Goal: Transaction & Acquisition: Obtain resource

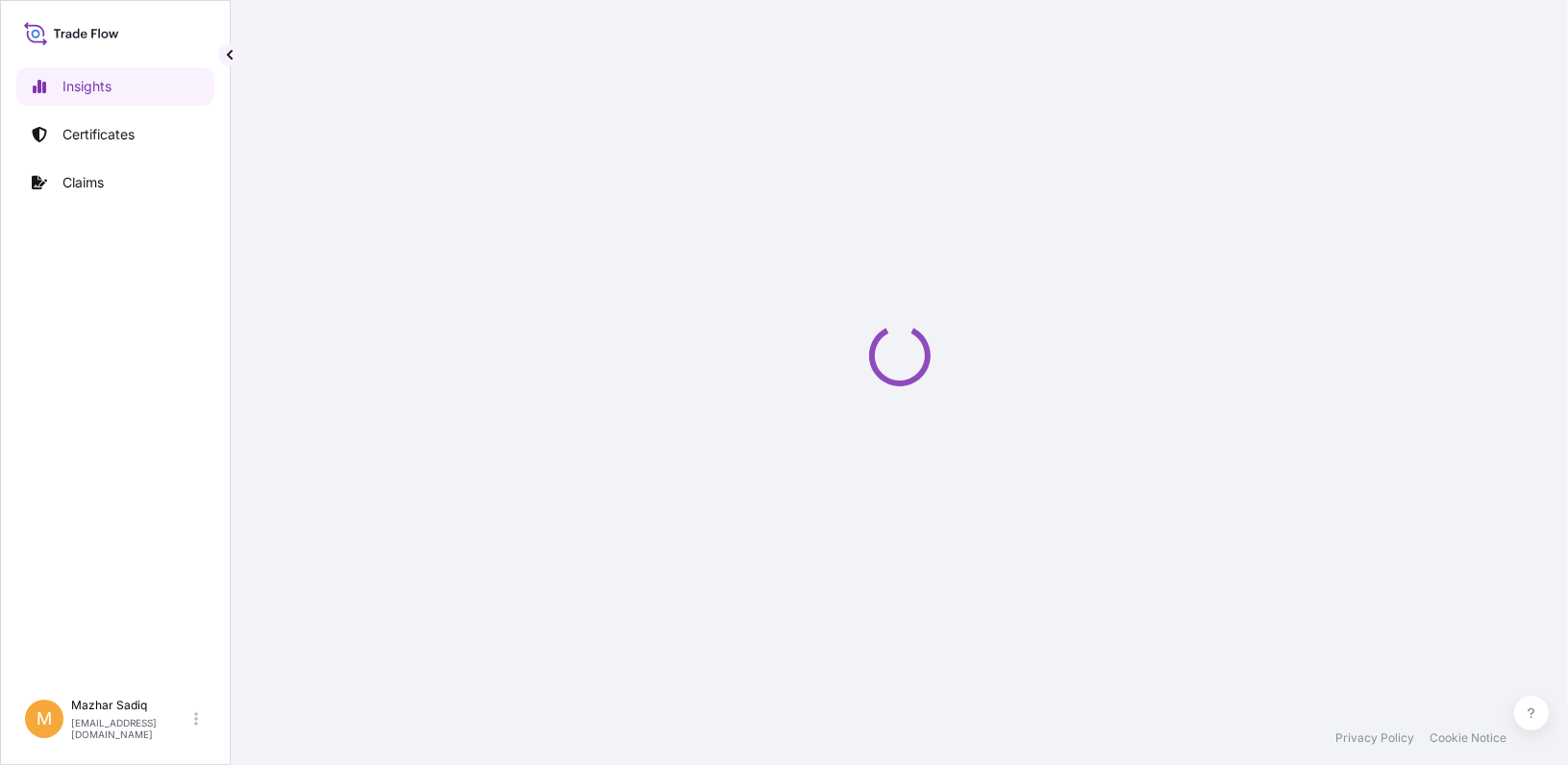
select select "2025"
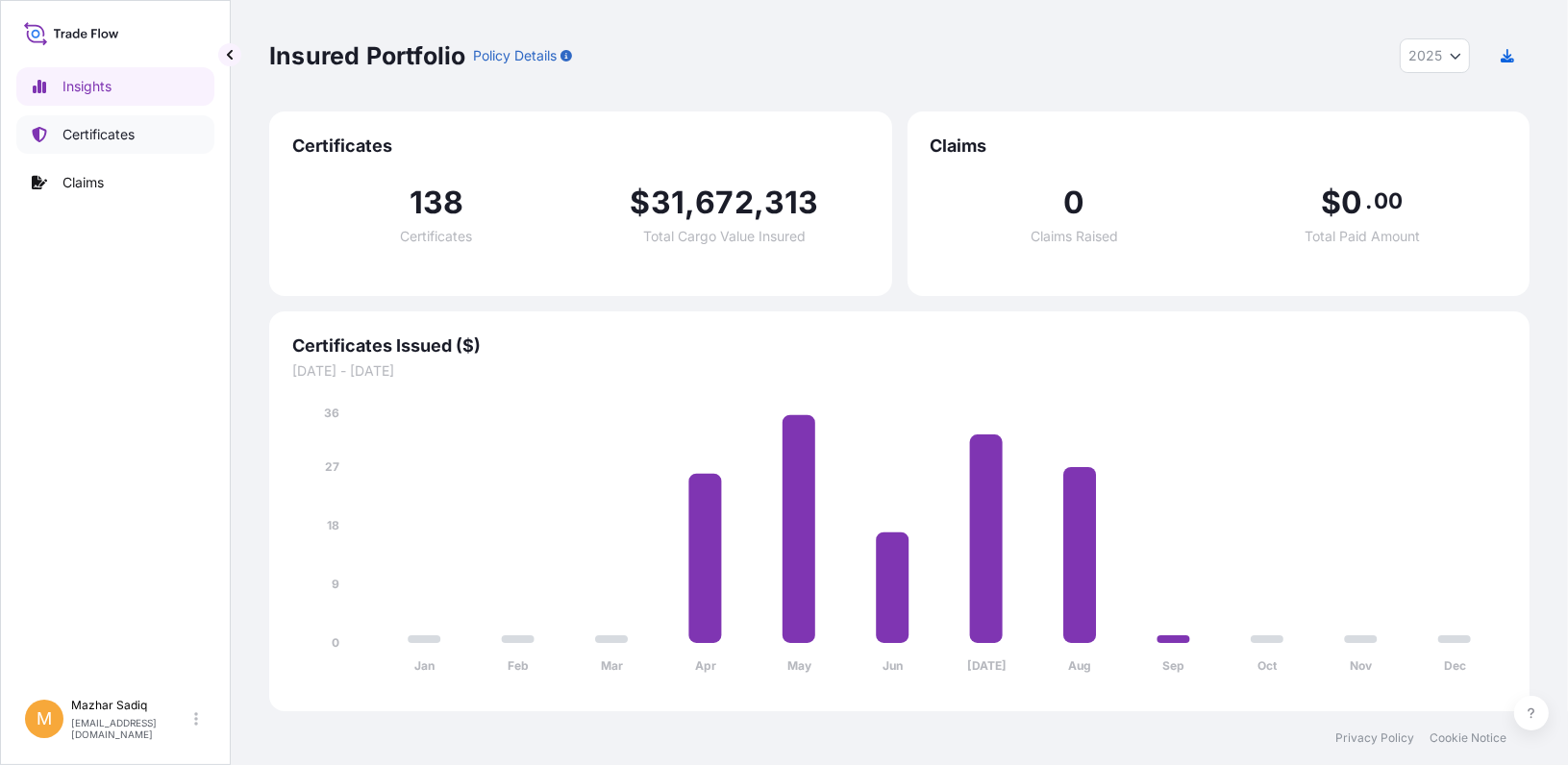
click at [68, 129] on p "Certificates" at bounding box center [98, 135] width 72 height 19
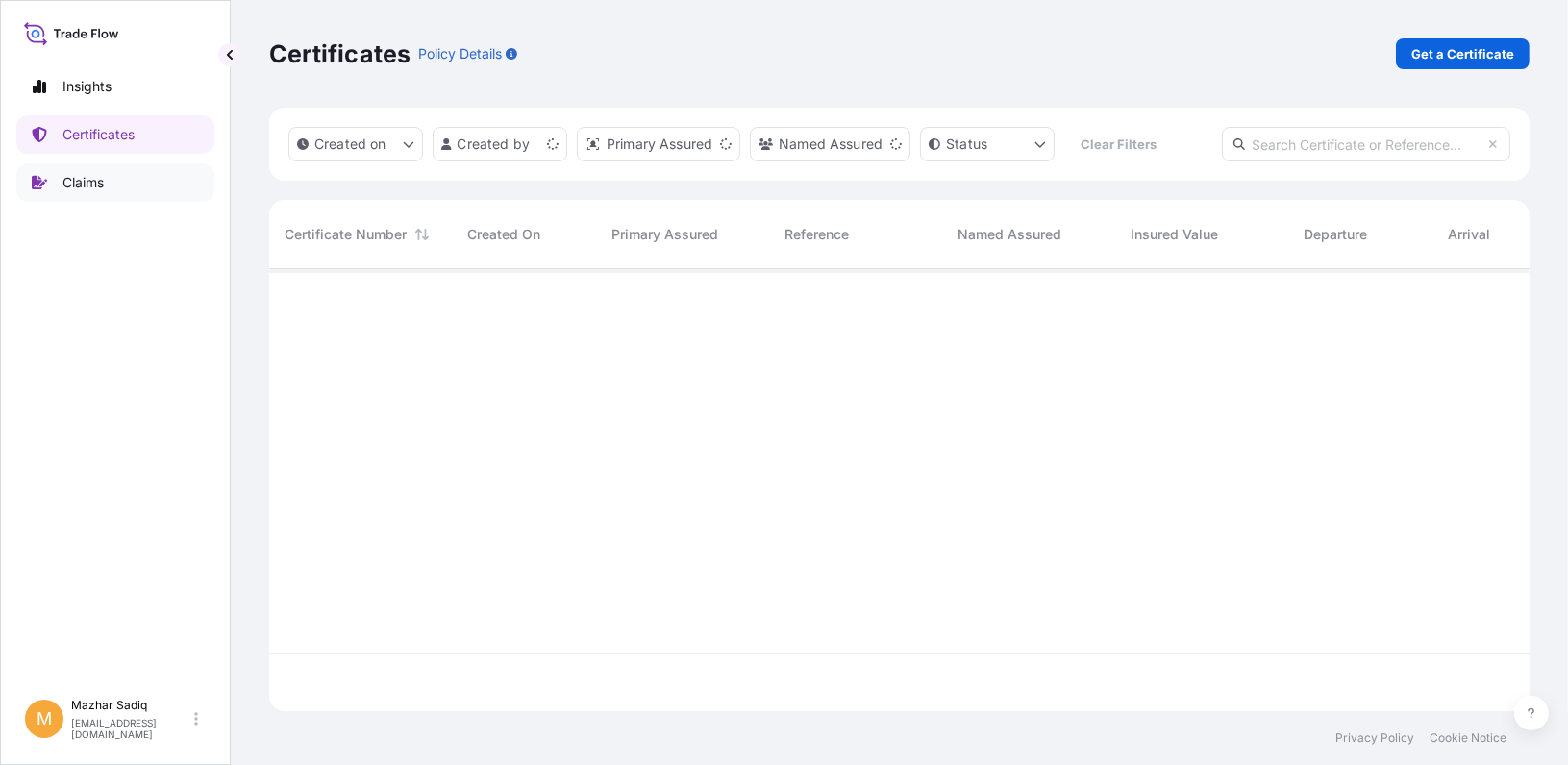
scroll to position [438, 1246]
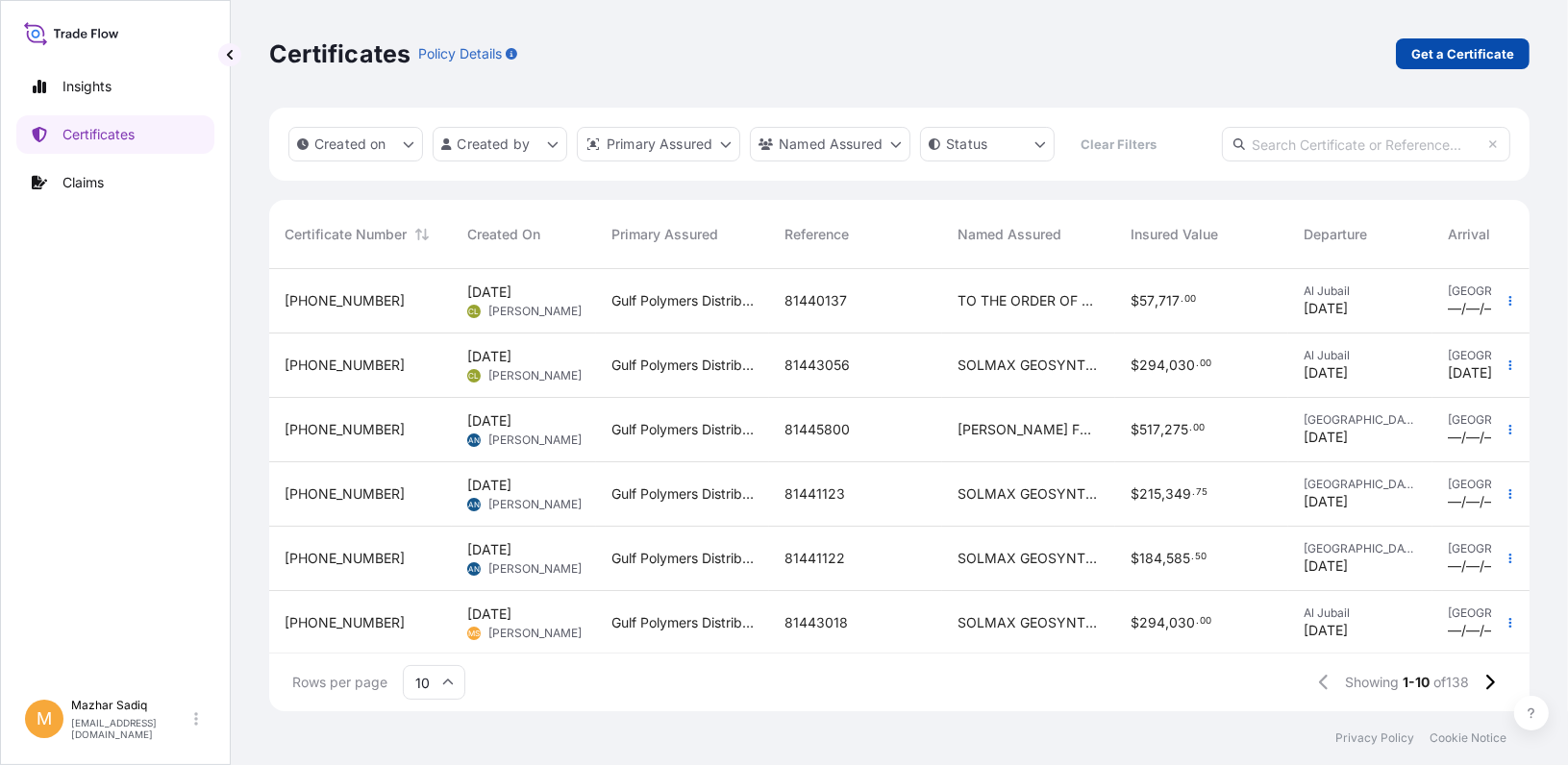
click at [1435, 56] on p "Get a Certificate" at bounding box center [1463, 54] width 103 height 19
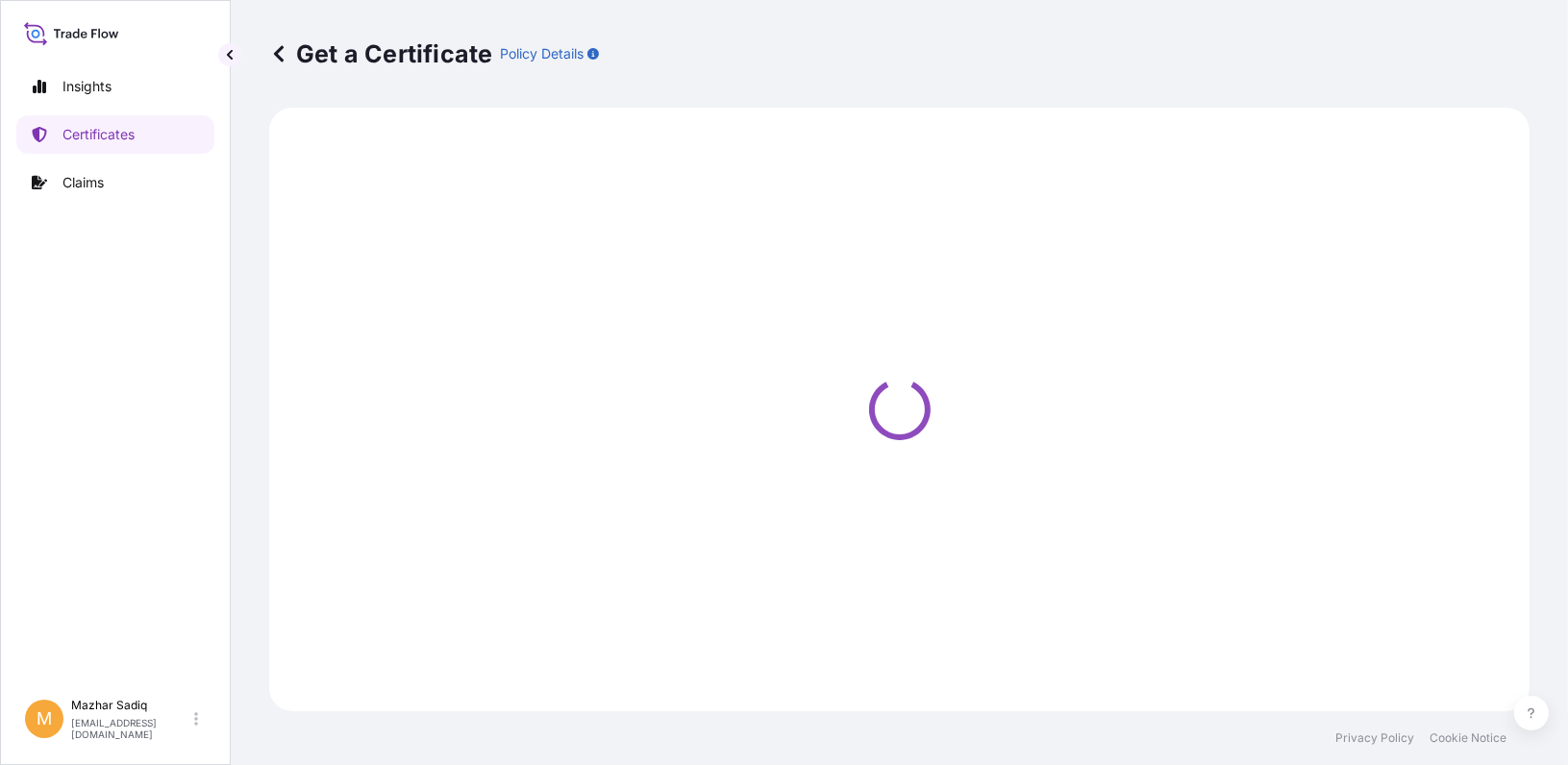
select select "Sea"
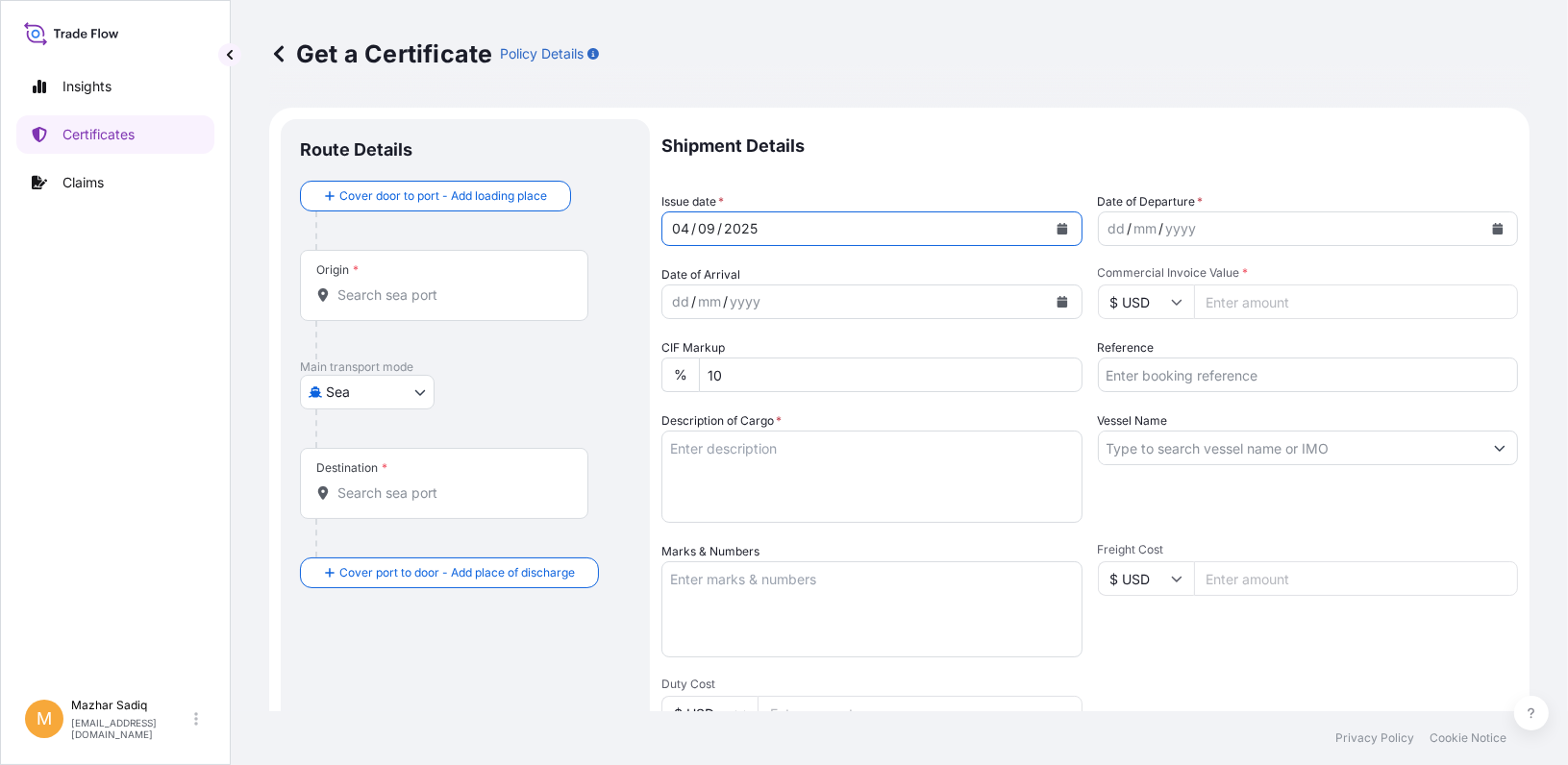
click at [1057, 229] on icon "Calendar" at bounding box center [1061, 229] width 11 height 12
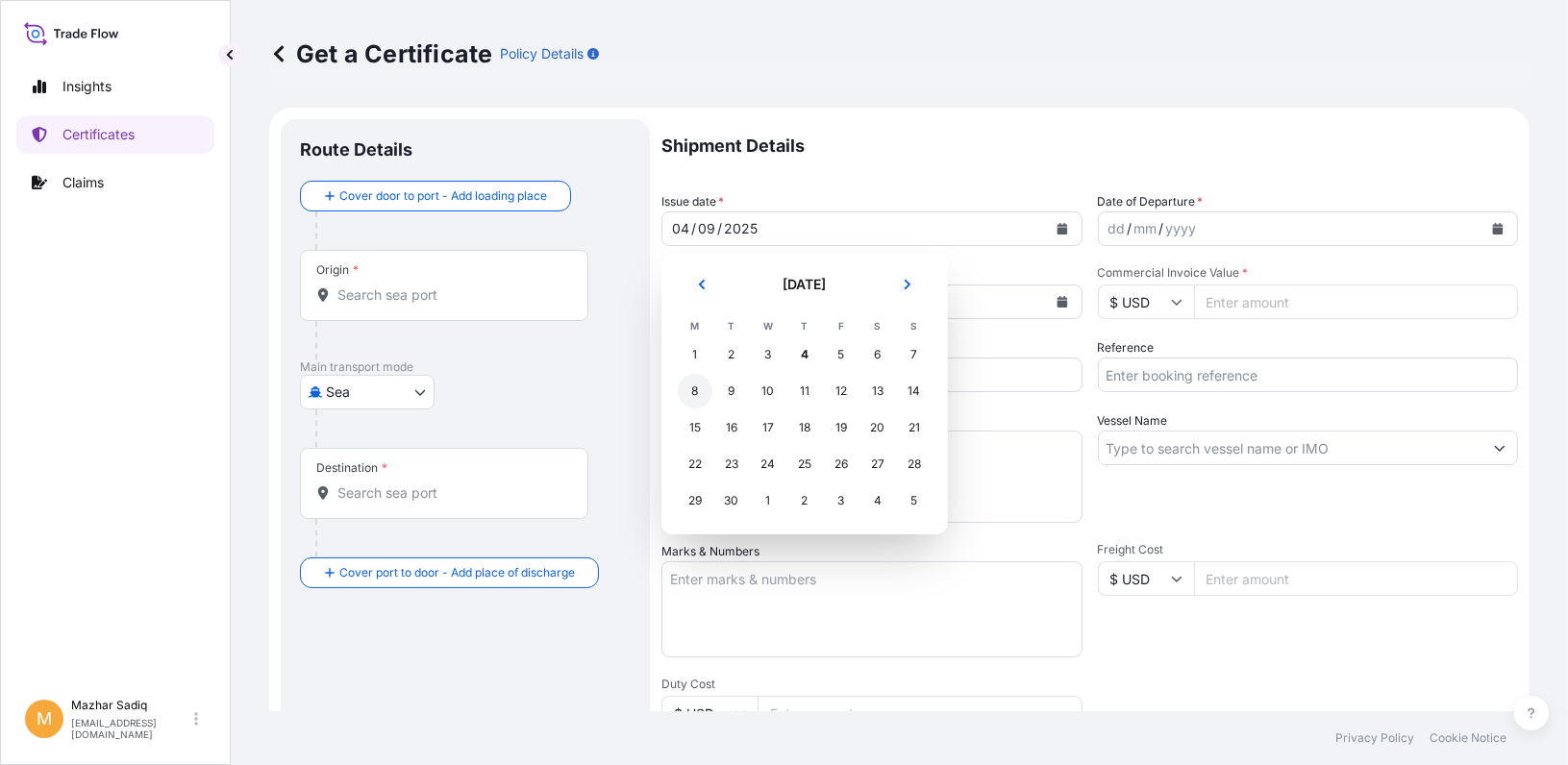
click at [700, 389] on div "8" at bounding box center [696, 392] width 35 height 35
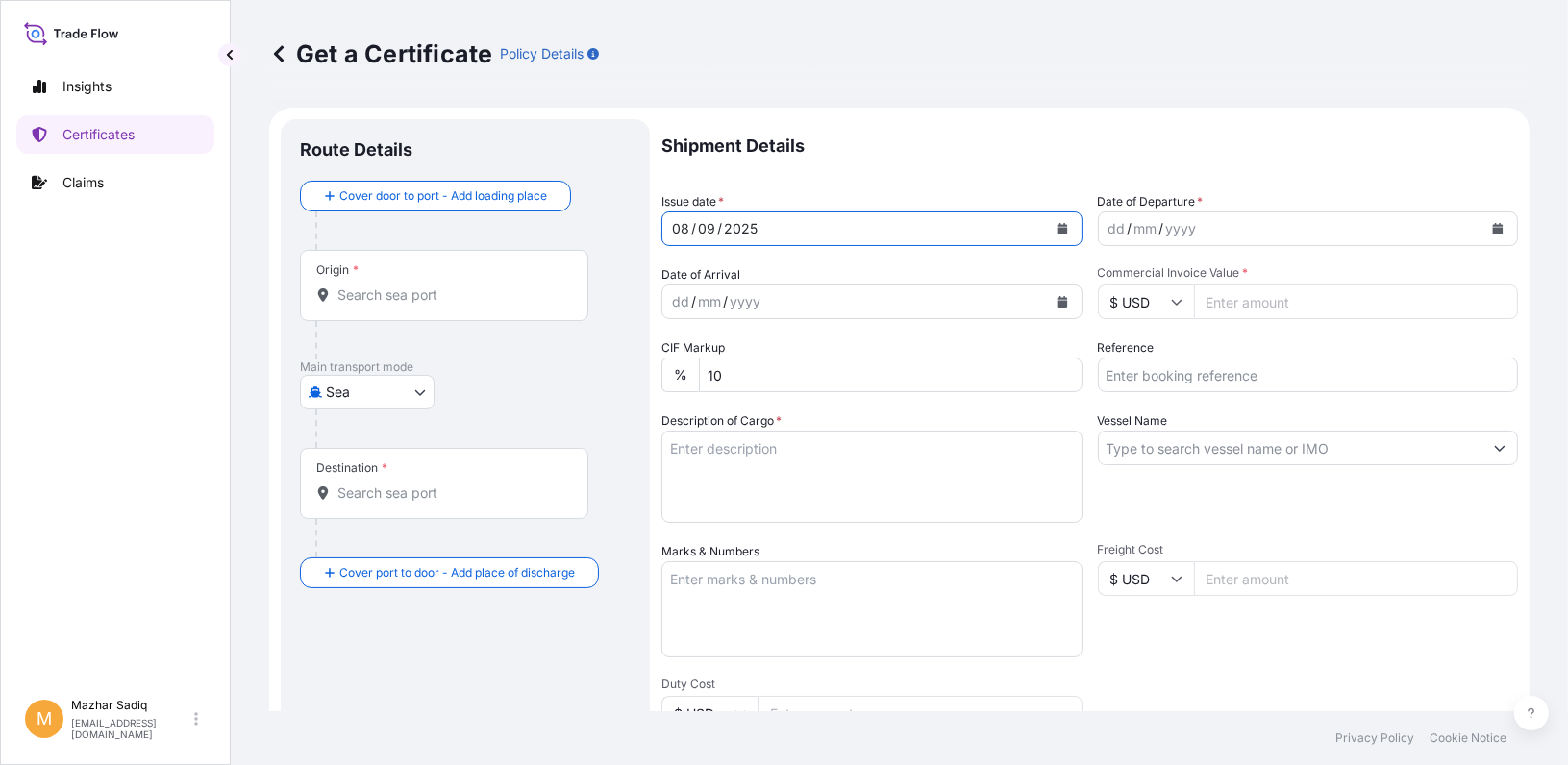
click at [1494, 228] on icon "Calendar" at bounding box center [1499, 229] width 11 height 12
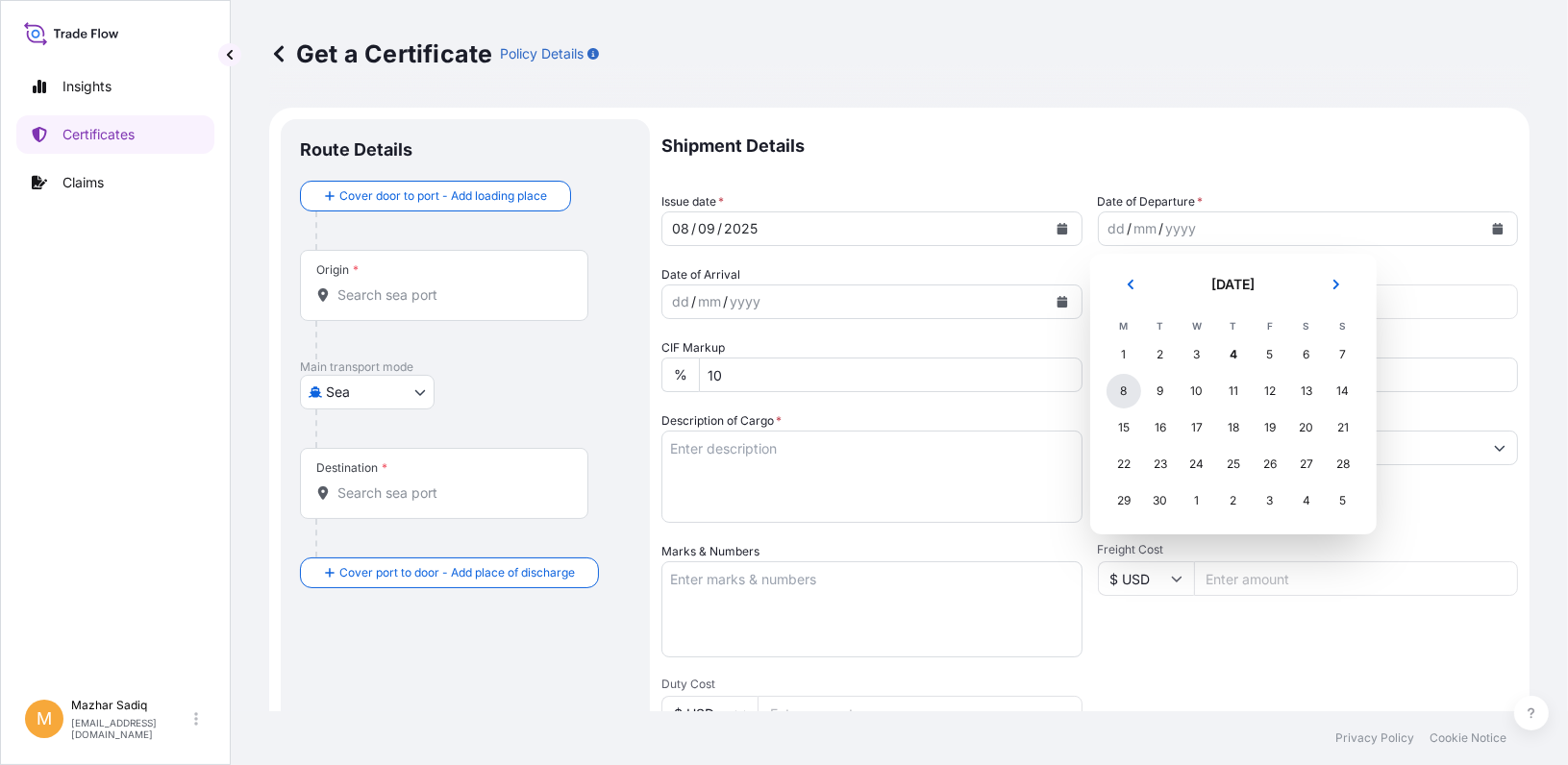
click at [1119, 384] on div "8" at bounding box center [1124, 392] width 35 height 35
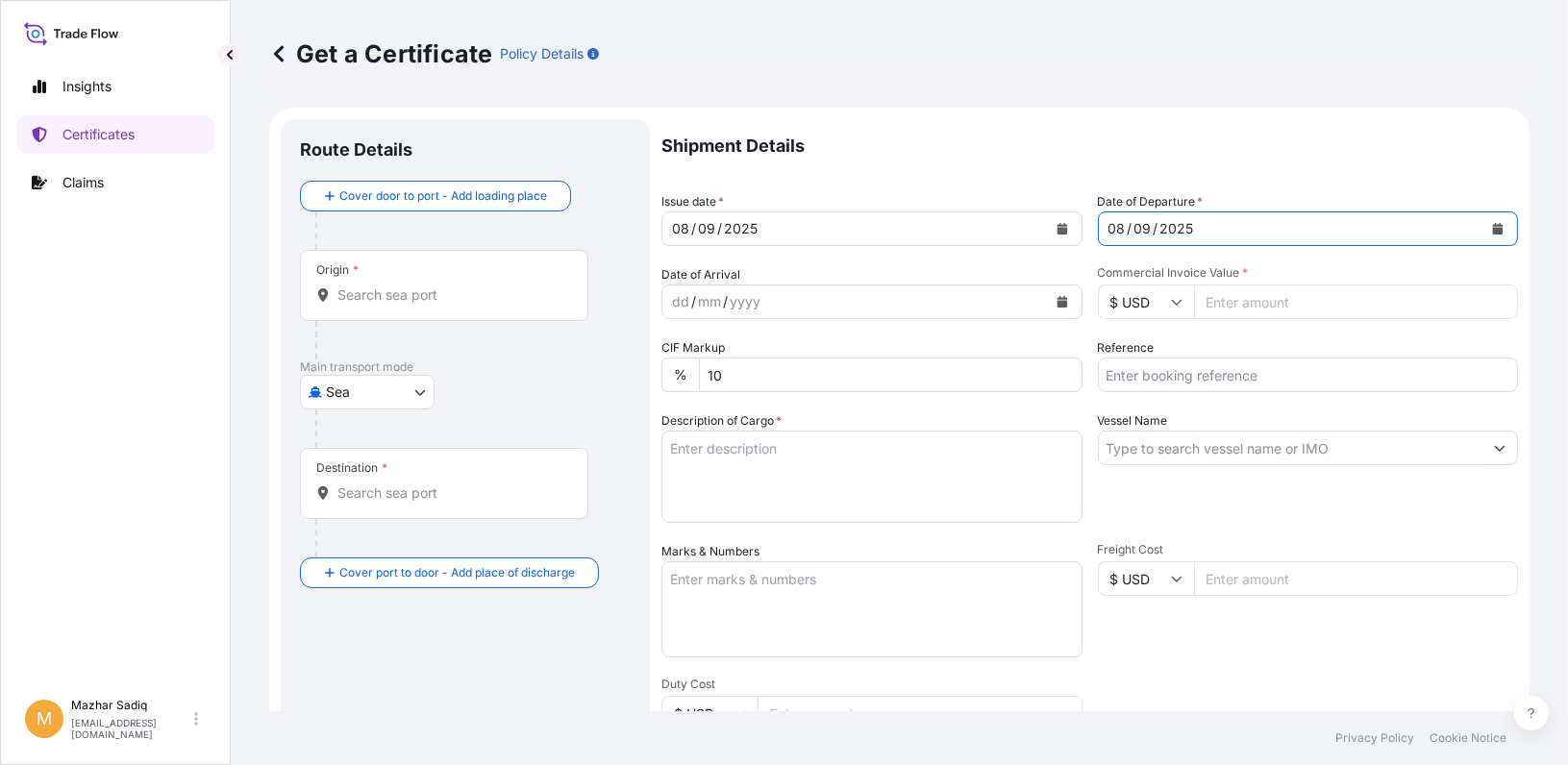
click at [373, 298] on input "Origin *" at bounding box center [451, 295] width 227 height 19
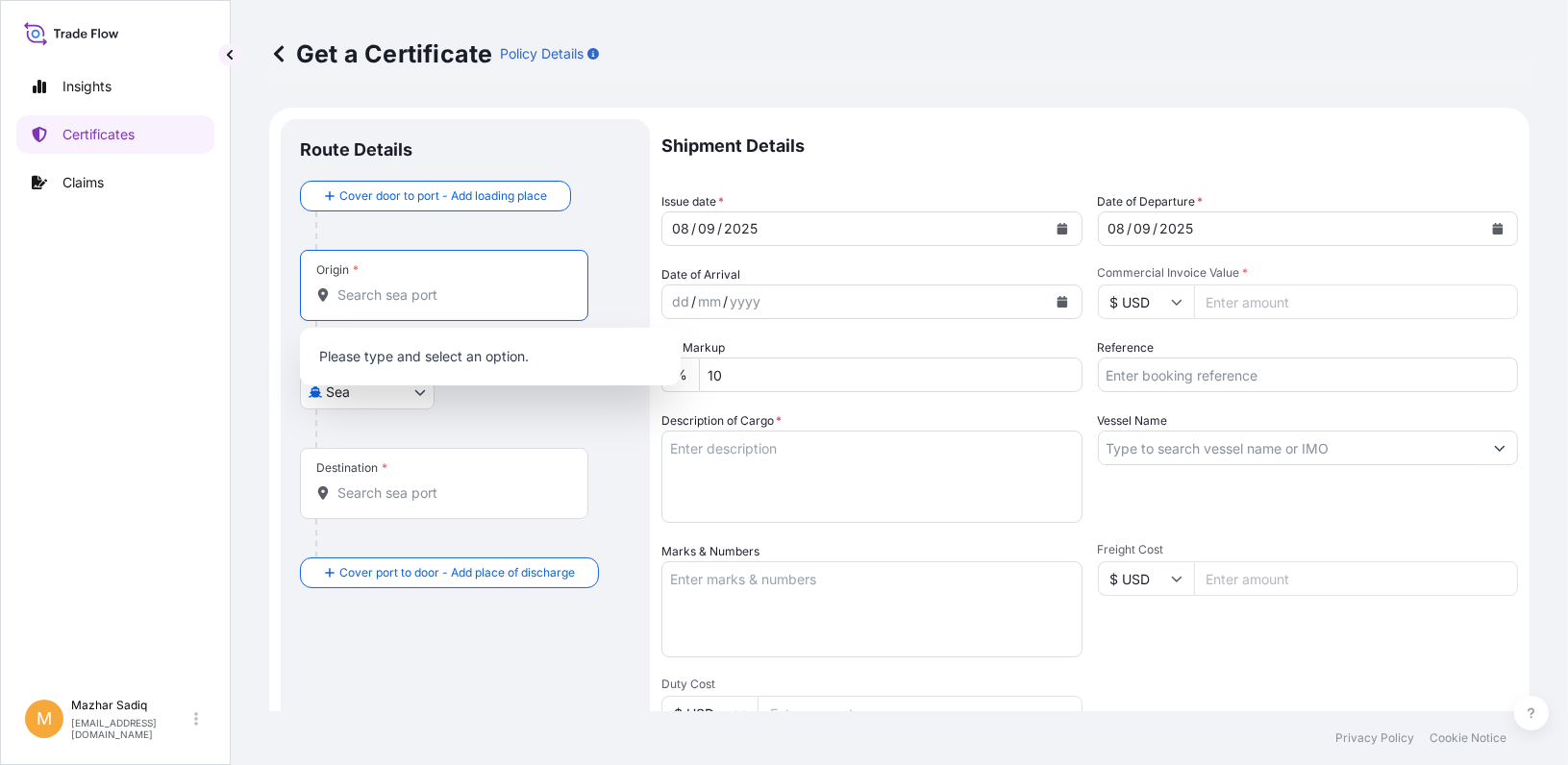
paste input "JEDDAH PORT"
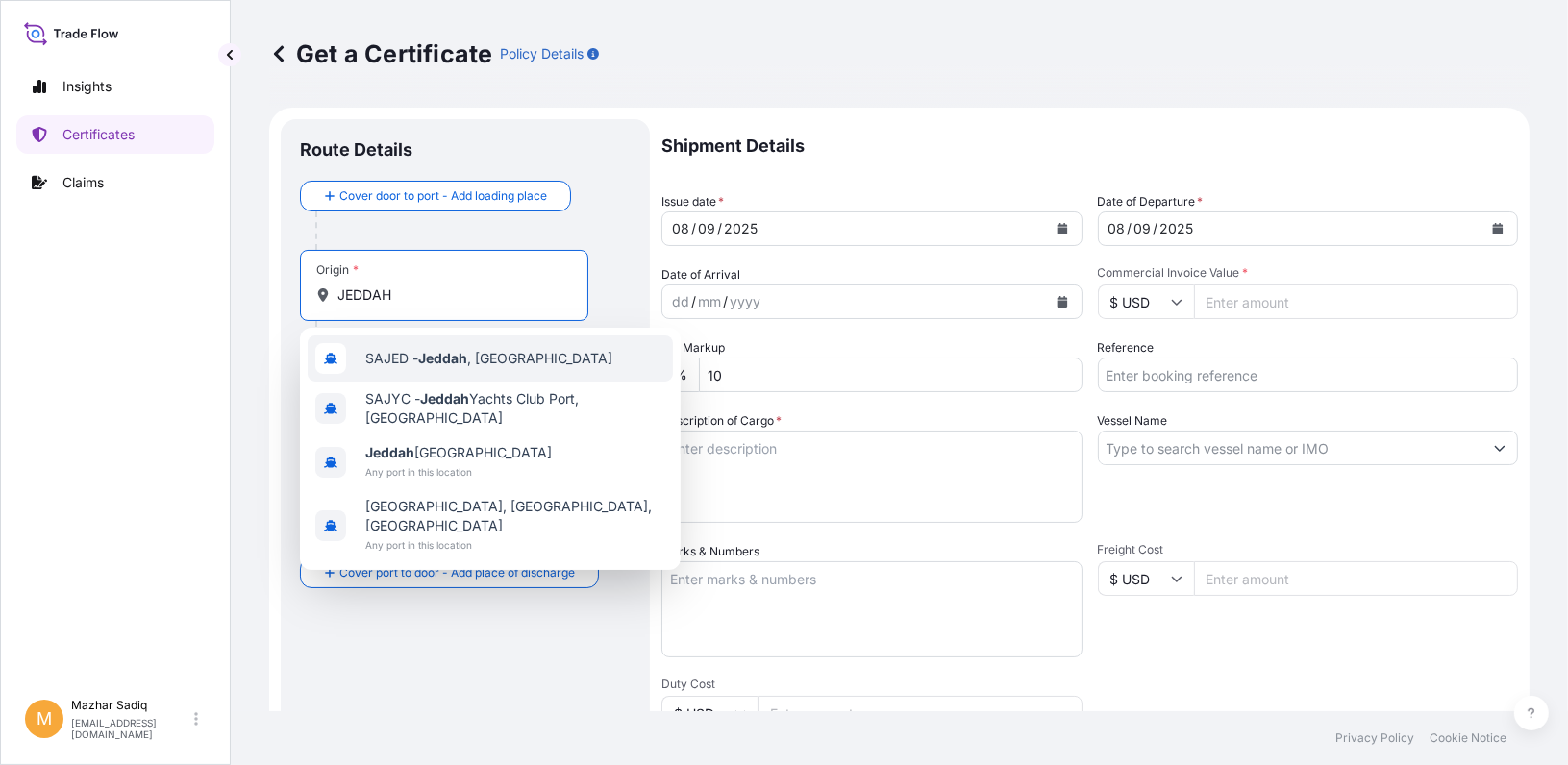
type input "SAJED - Jeddah, Saudi Arabia"
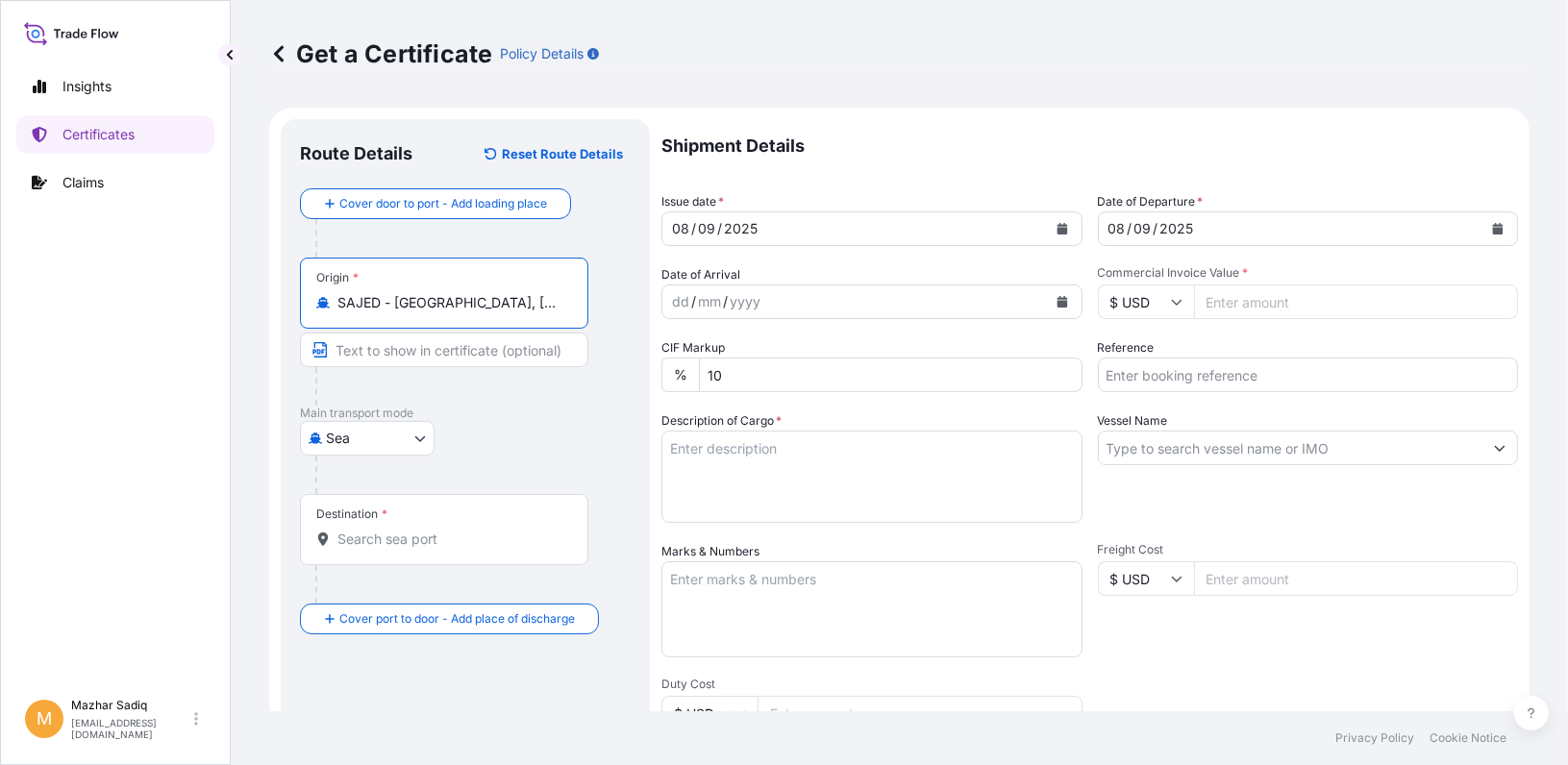
drag, startPoint x: 536, startPoint y: 306, endPoint x: 219, endPoint y: 302, distance: 317.0
click at [219, 302] on div "Insights Certificates Claims M Mazhar Sadiq sadiqm@gpdc.me Get a Certificate Po…" at bounding box center [784, 382] width 1568 height 765
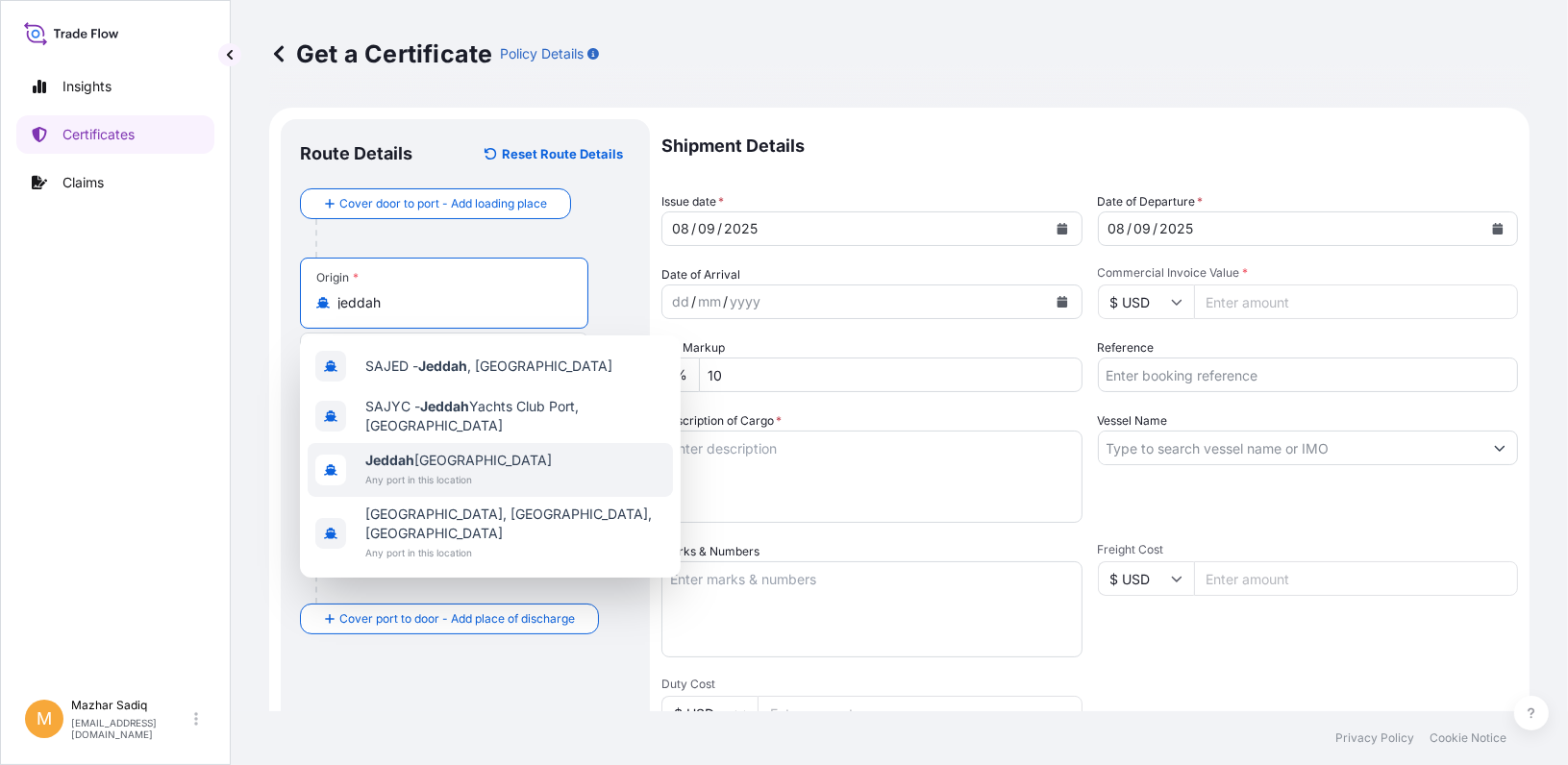
click at [423, 457] on span "Jeddah Saudi Arabia" at bounding box center [458, 460] width 186 height 19
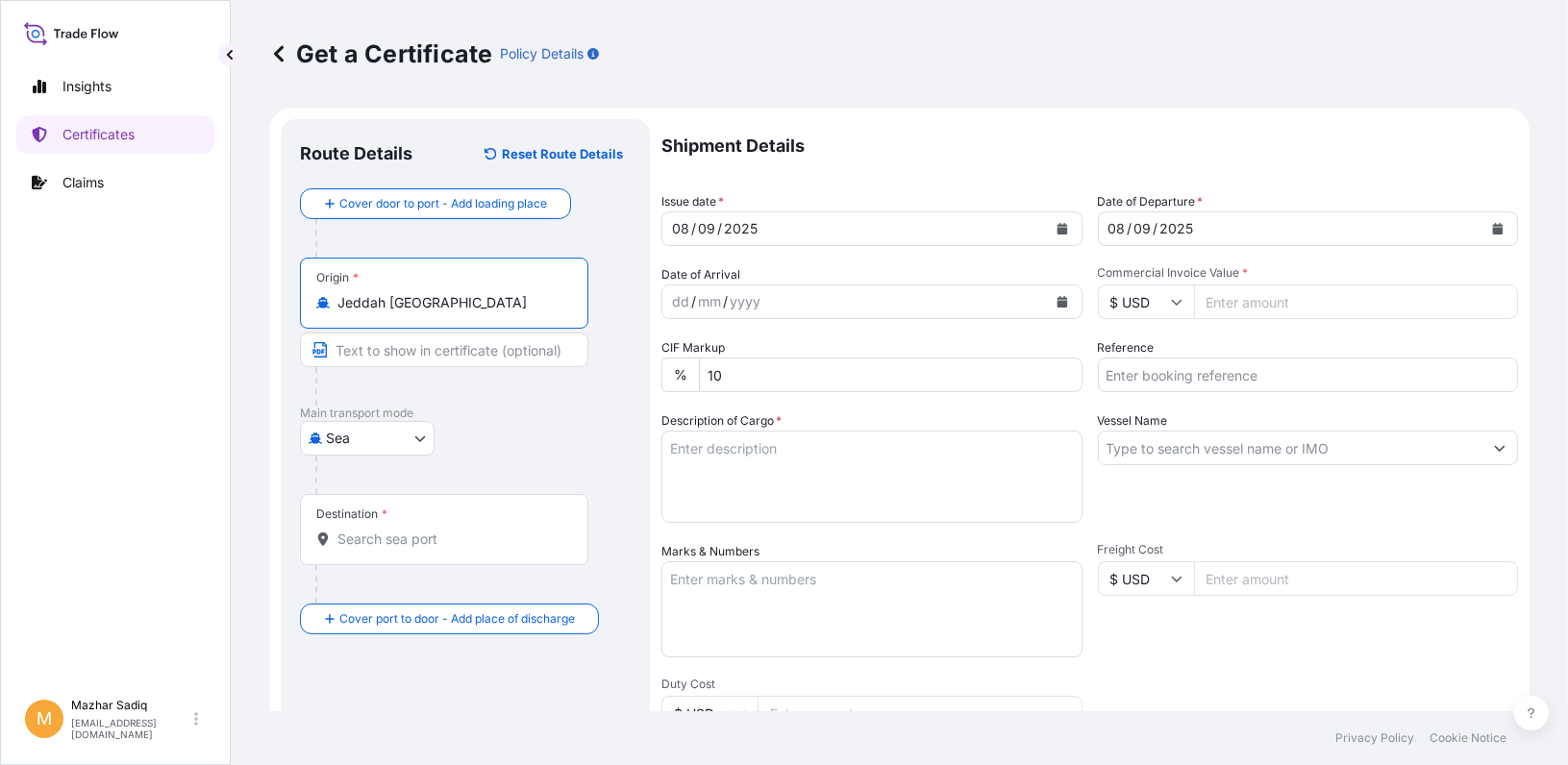
type input "Jeddah Saudi Arabia"
click at [390, 540] on input "Destination *" at bounding box center [451, 539] width 227 height 19
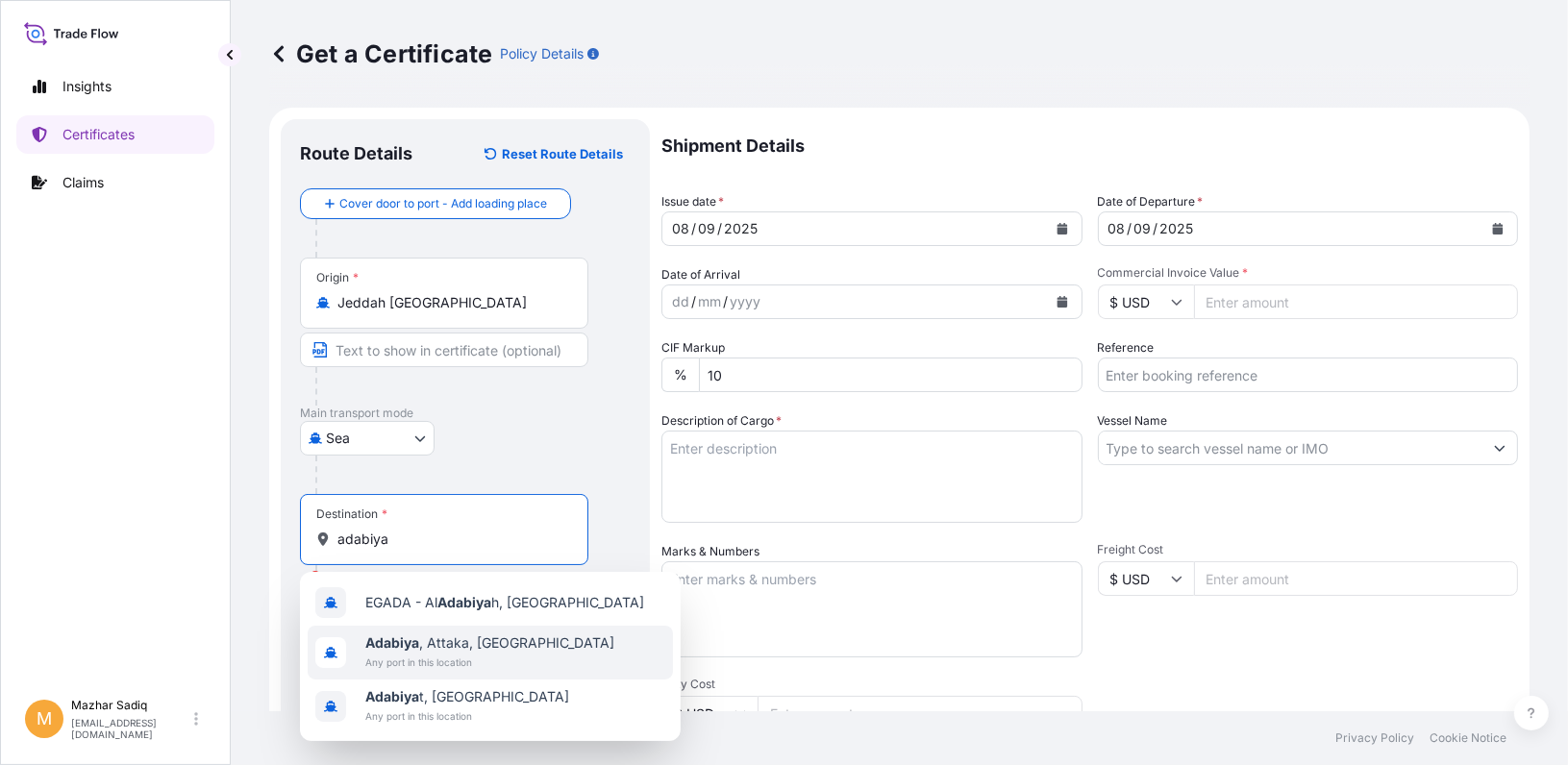
click at [480, 658] on span "Any port in this location" at bounding box center [490, 663] width 249 height 19
type input "Adabiya, Attaka, Egypt"
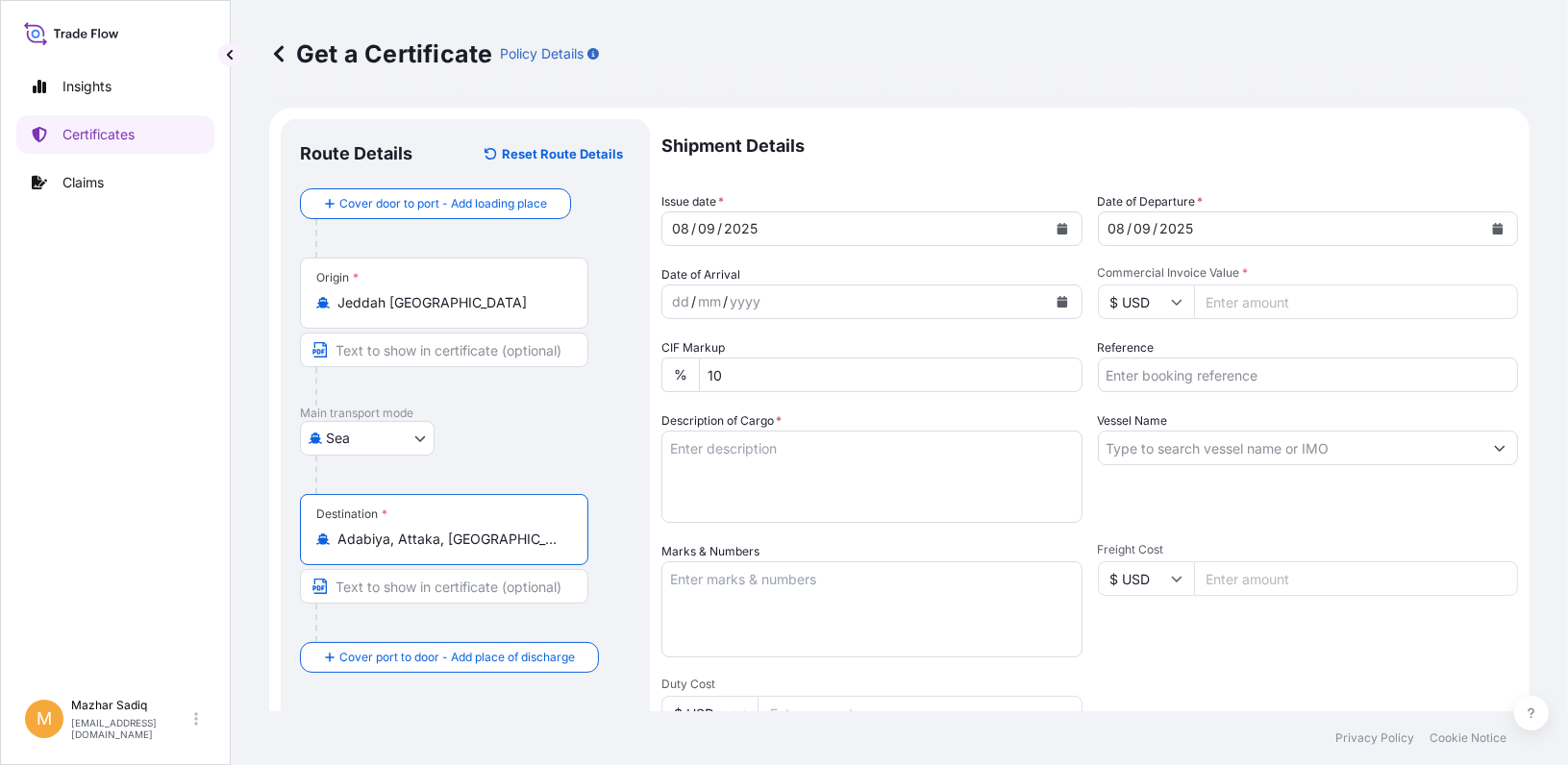
drag, startPoint x: 490, startPoint y: 537, endPoint x: 336, endPoint y: 537, distance: 154.0
click at [336, 537] on div "Adabiya, Attaka, Egypt" at bounding box center [444, 539] width 256 height 19
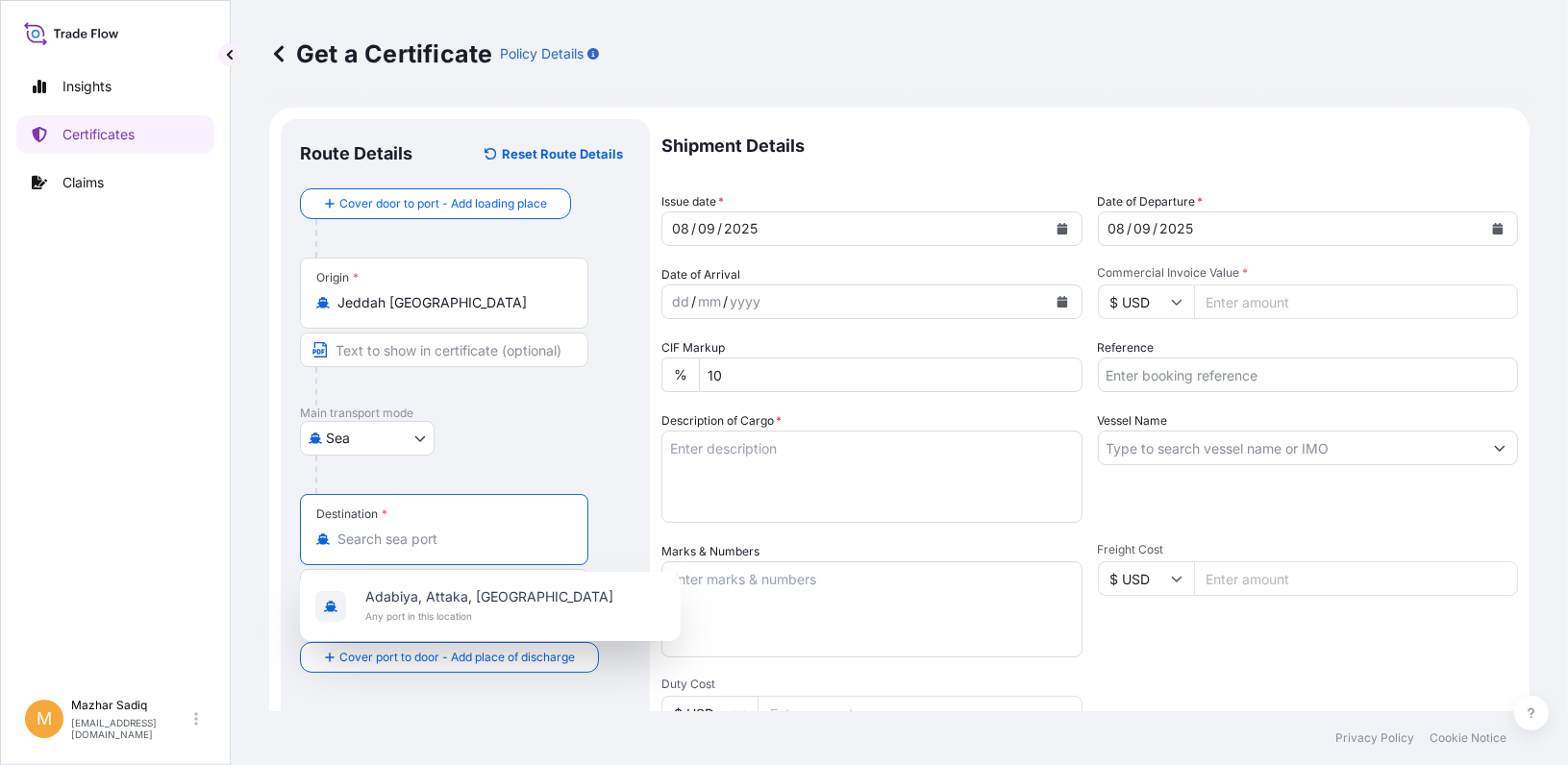
paste input "ADABIYA"
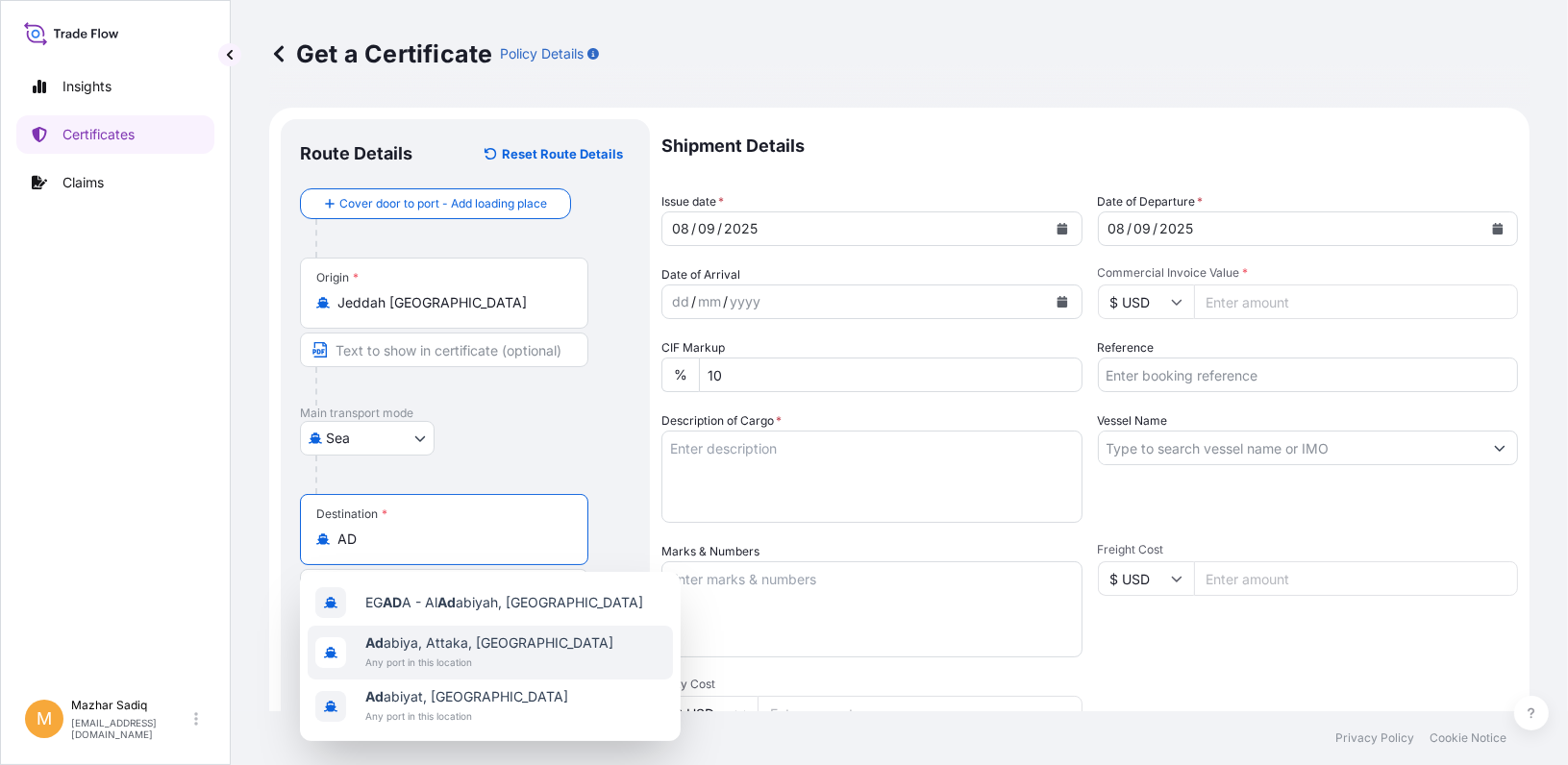
type input "A"
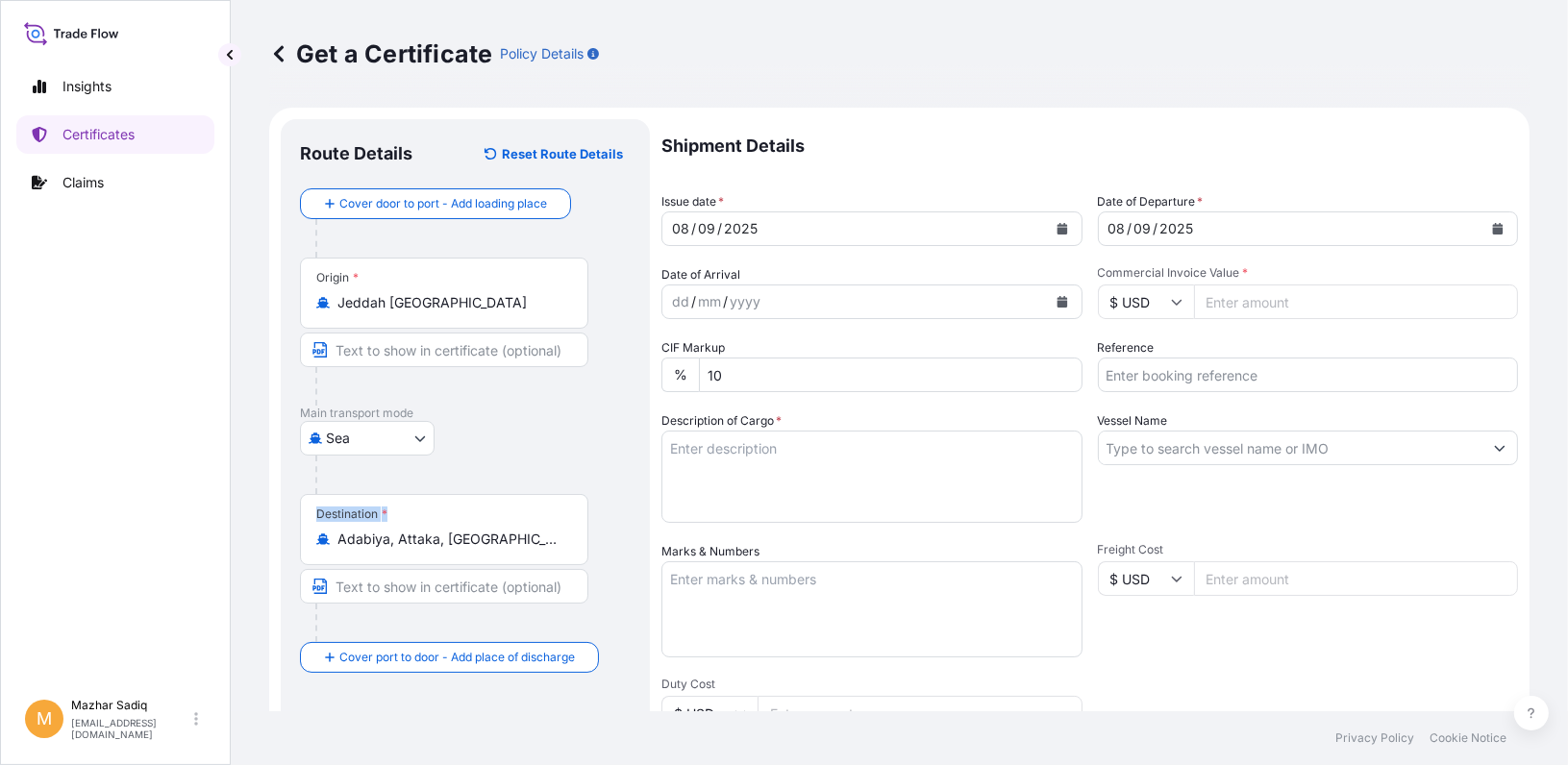
drag, startPoint x: 423, startPoint y: 552, endPoint x: 247, endPoint y: 548, distance: 176.0
click at [247, 548] on div "Get a Certificate Policy Details Route Details Reset Route Details Cover door t…" at bounding box center [899, 355] width 1337 height 711
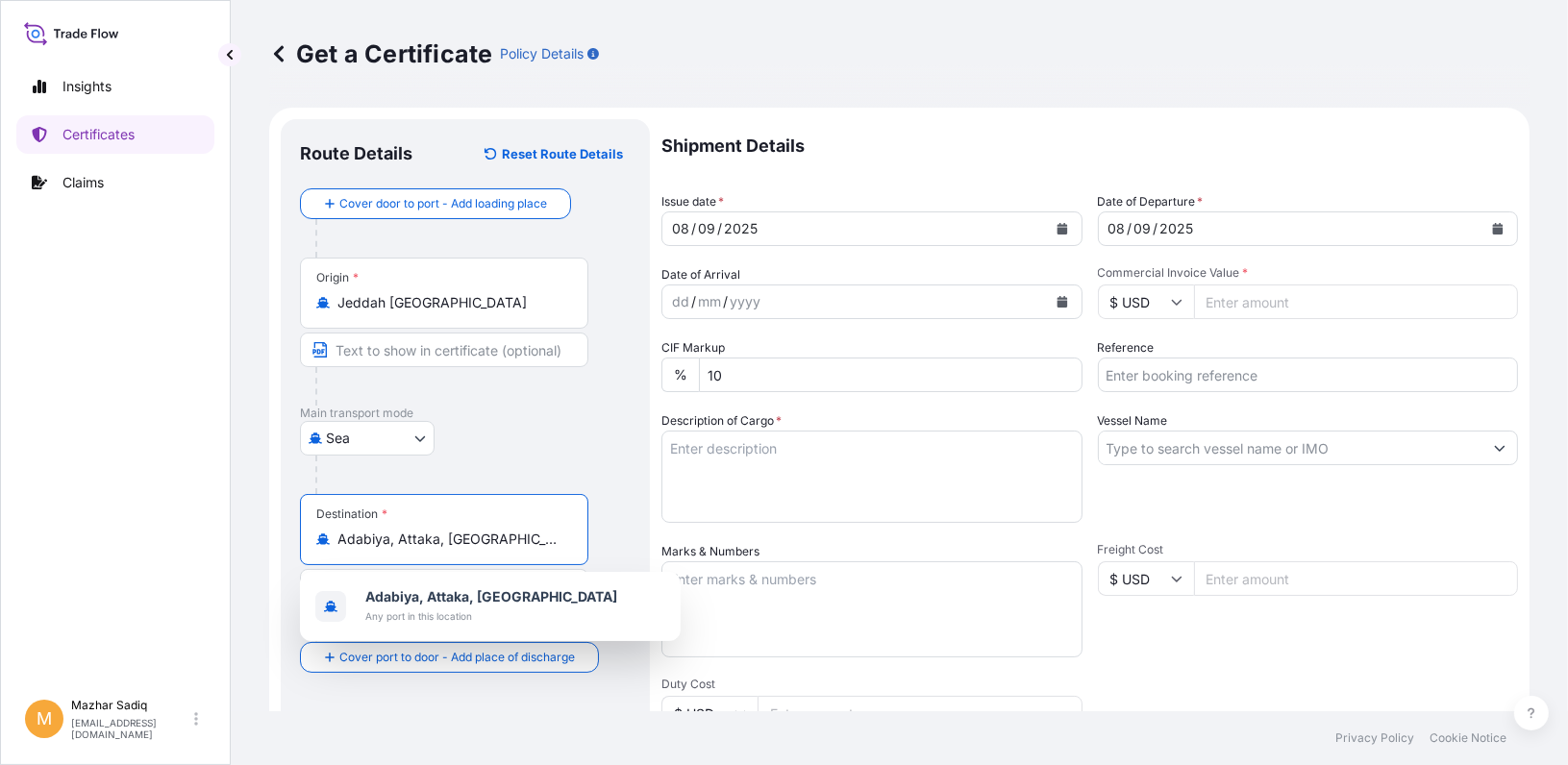
click at [488, 536] on input "Adabiya, Attaka, Egypt" at bounding box center [451, 539] width 227 height 19
drag, startPoint x: 497, startPoint y: 540, endPoint x: 273, endPoint y: 531, distance: 224.2
click at [273, 531] on form "Route Details Reset Route Details Cover door to port - Add loading place Place …" at bounding box center [899, 604] width 1260 height 993
paste input "DABIYA"
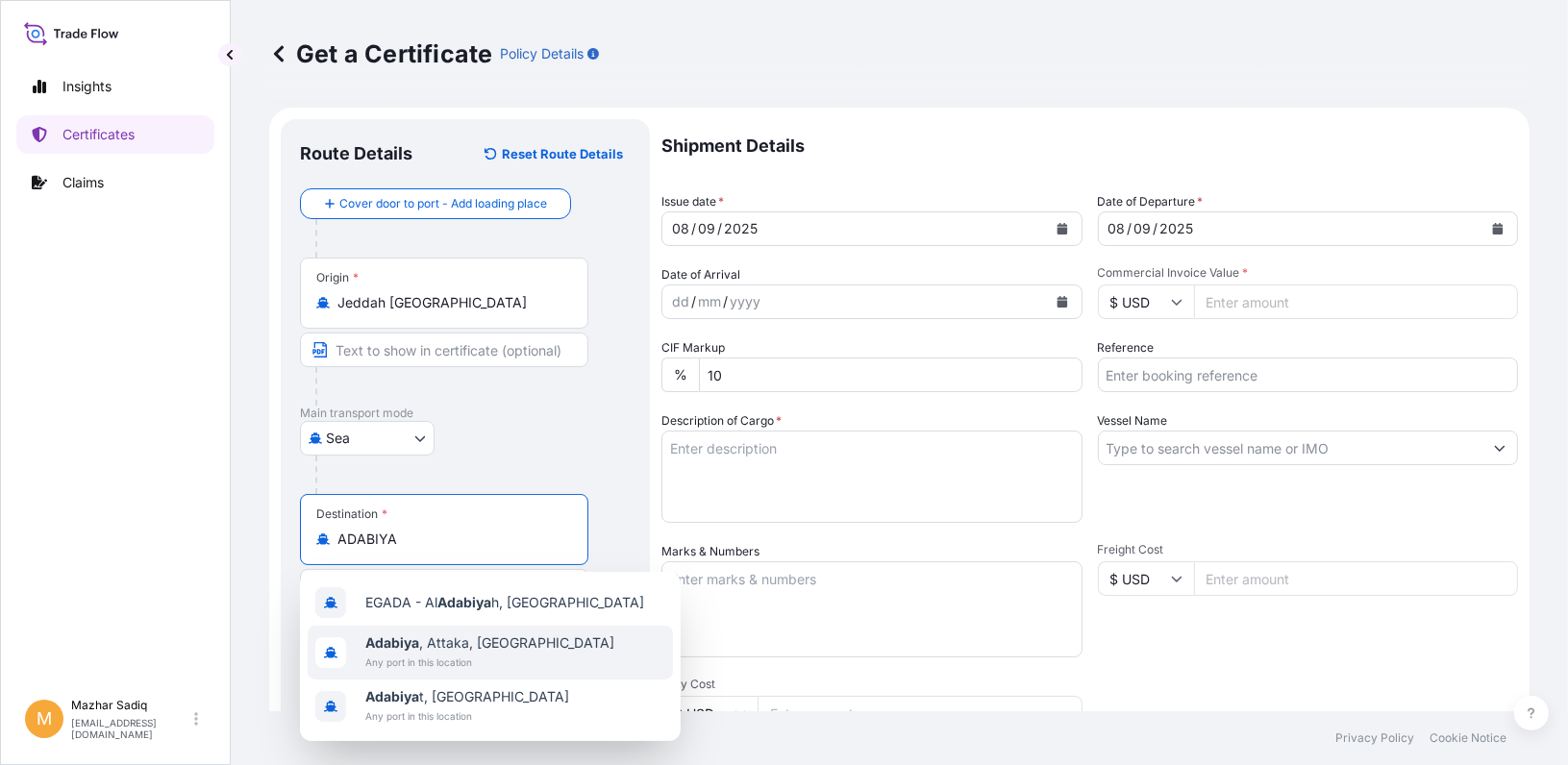
click at [466, 651] on span "Adabiya , Attaka, Egypt" at bounding box center [490, 643] width 249 height 19
type input "Adabiya, Attaka, Egypt"
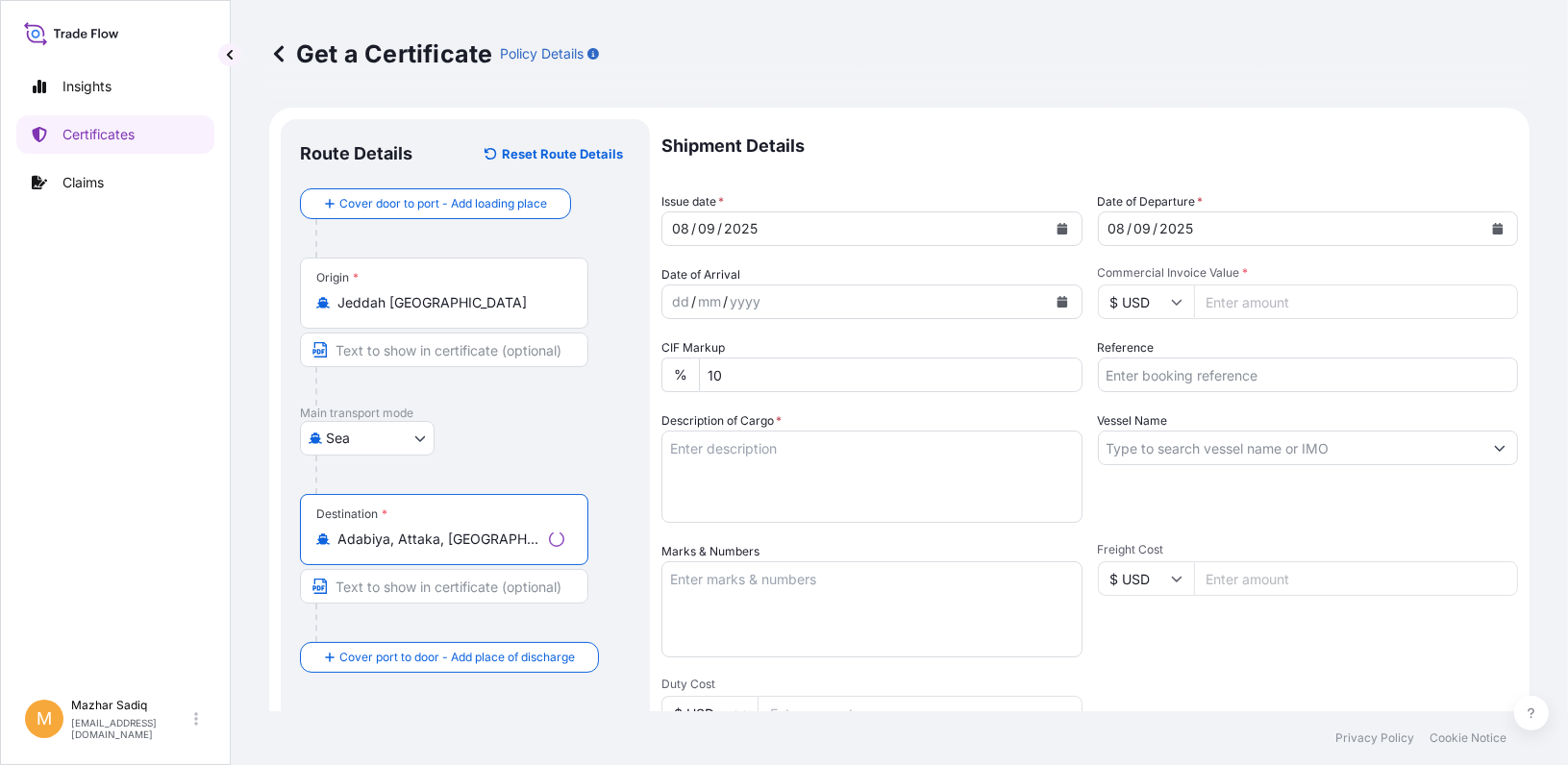
click at [171, 641] on div "Insights Certificates Claims" at bounding box center [115, 369] width 198 height 640
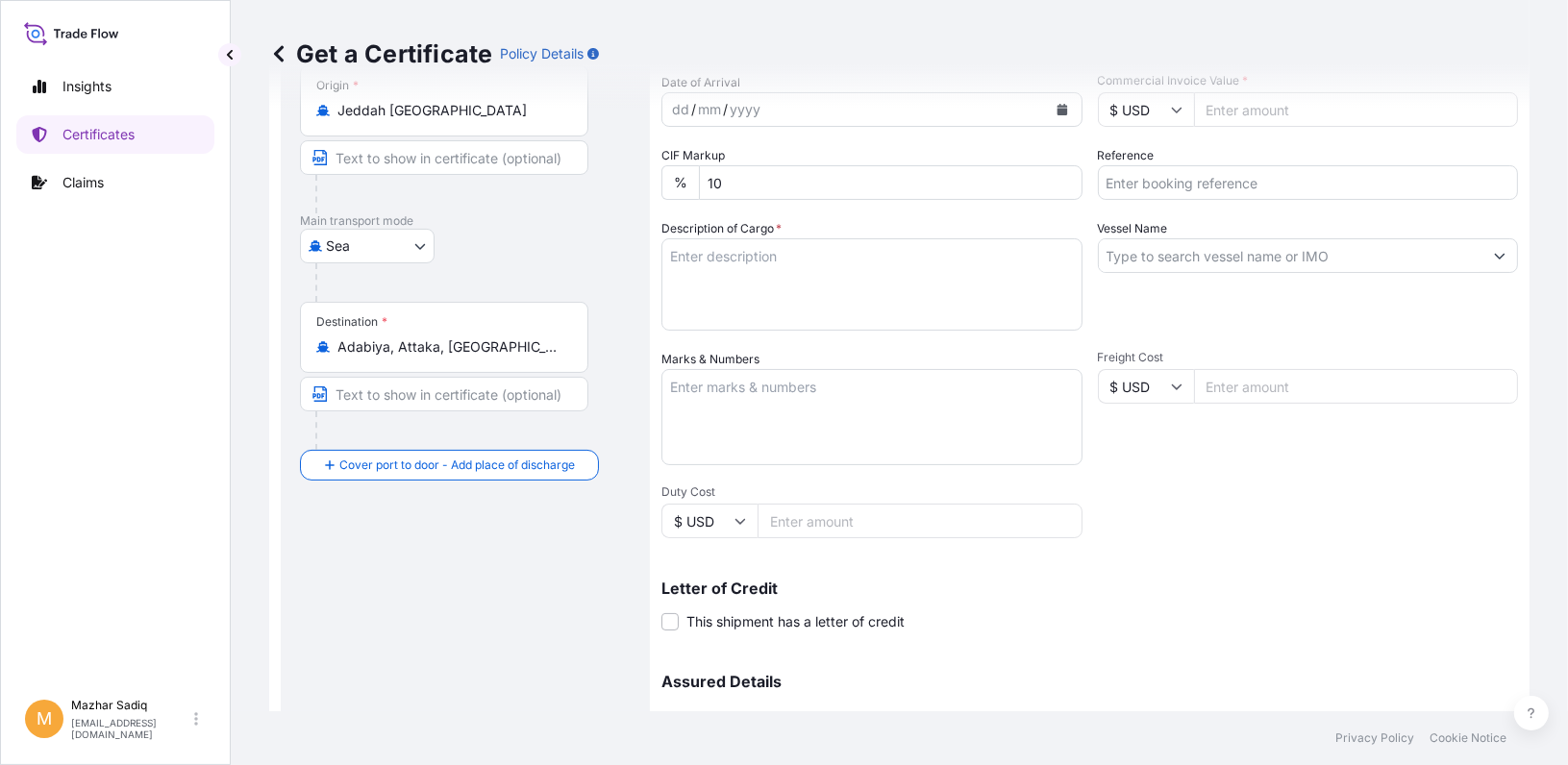
click at [743, 415] on textarea "Marks & Numbers" at bounding box center [872, 418] width 421 height 96
paste textarea "SOLMAX GEOSYNTHETICS S.A.E."
type textarea "SOLMAX GEOSYNTHETICS S.A.E."
paste textarea "11 x 40 FT CONTAINER CONTAINING"
paste textarea "MARLEX MEDIUM DENSITY POLYETHYLENE RESIN HHM TR-131"
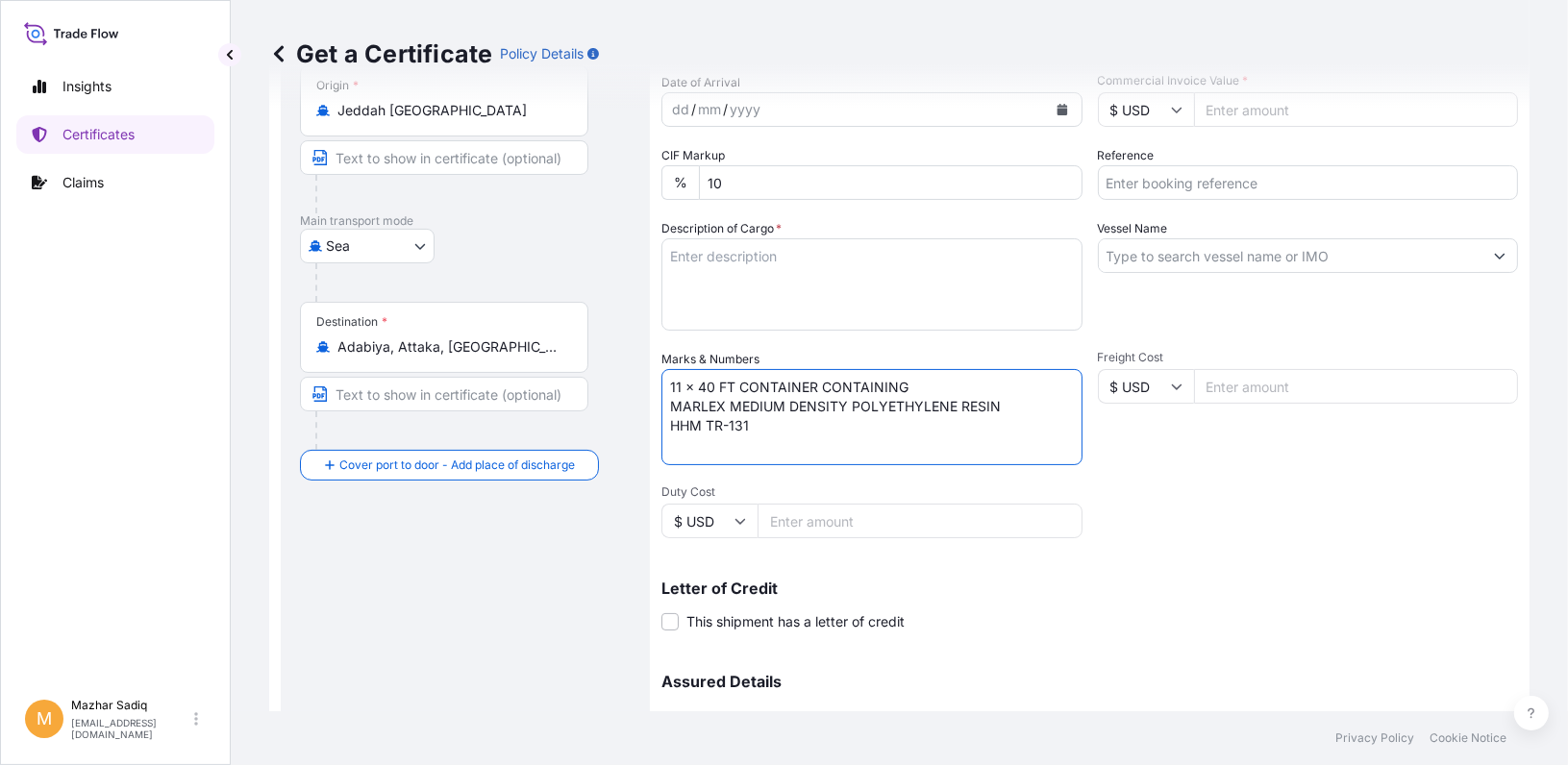
paste textarea "NET WEIGHT : 272.250 MT GROSS WEIGHT: 278.784 MT 990 BAGS PER CONTAINER 10890 T…"
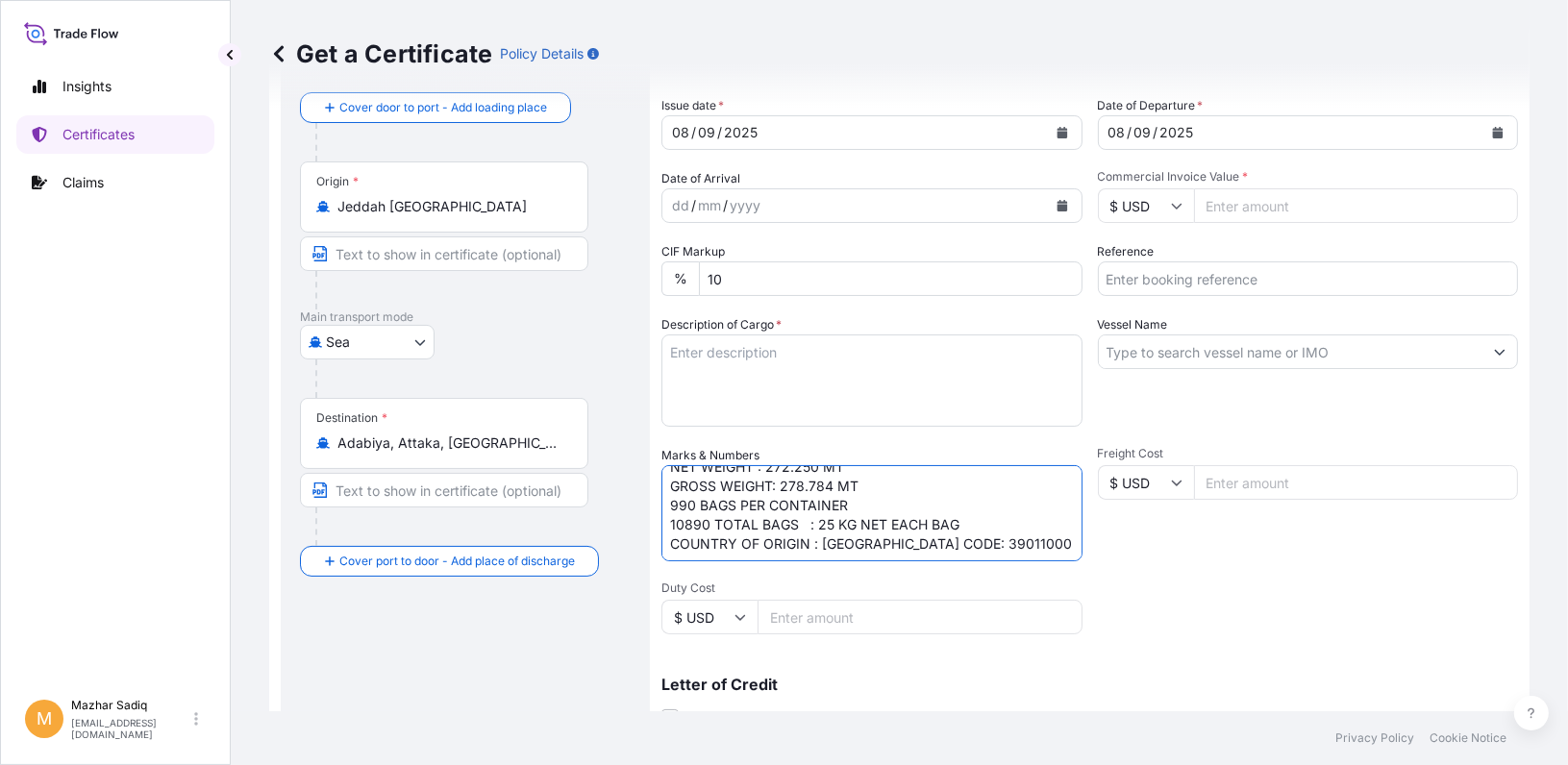
scroll to position [46, 0]
type textarea "11 x 40 FT CONTAINER CONTAINING MARLEX MEDIUM DENSITY POLYETHYLENE RESIN HHM TR…"
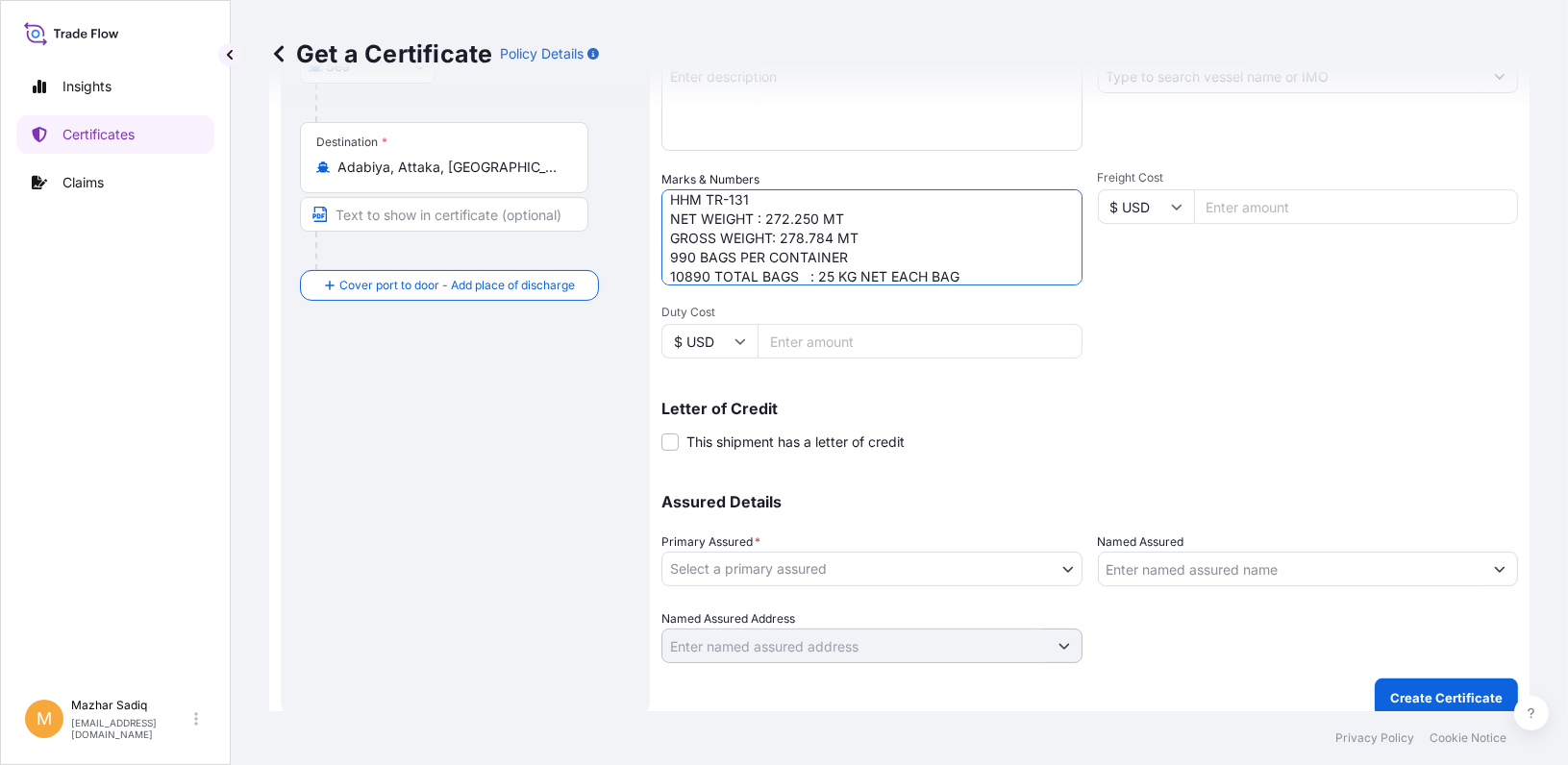
scroll to position [385, 0]
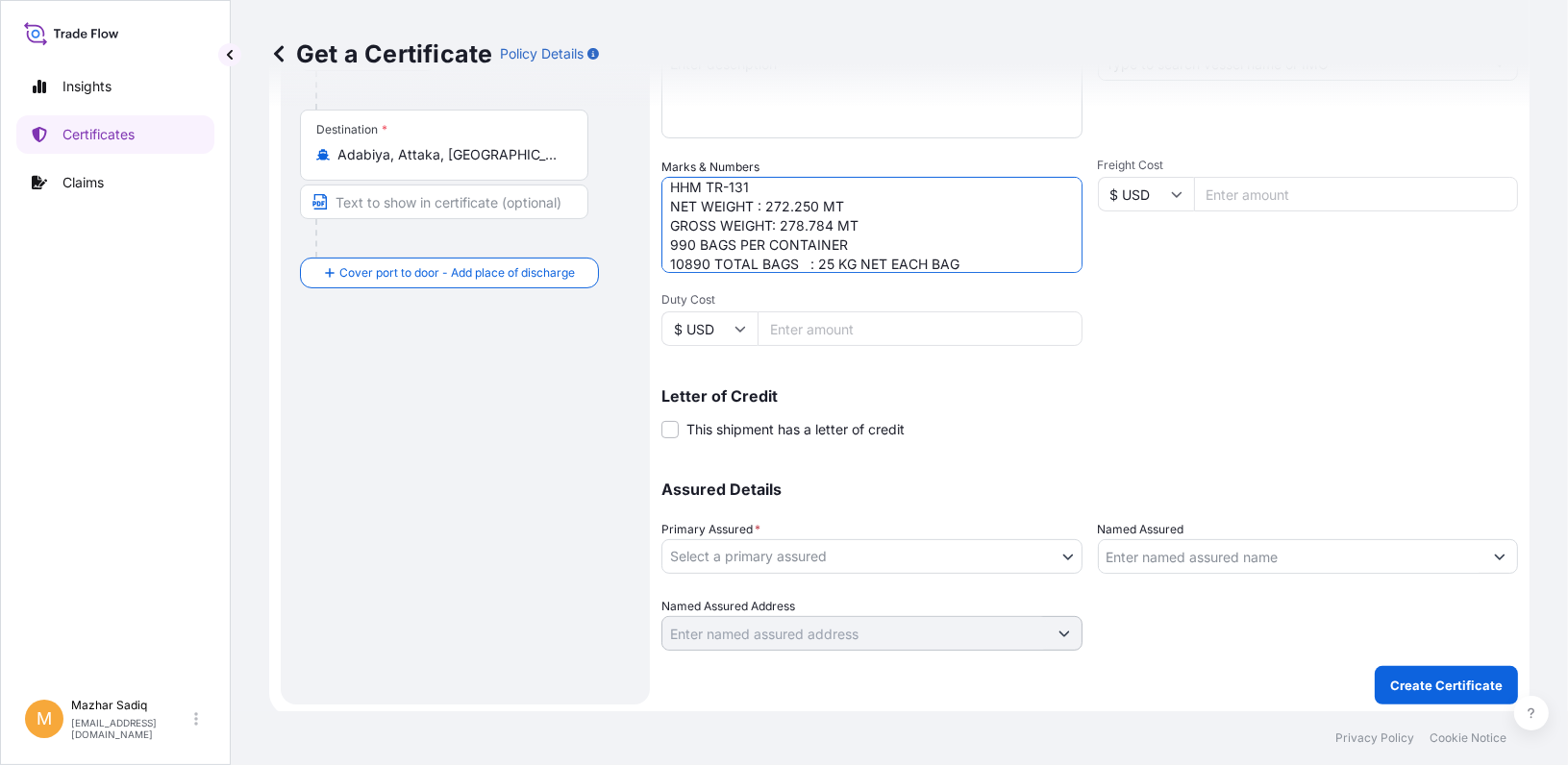
click at [876, 552] on body "Insights Certificates Claims M Mazhar Sadiq sadiqm@gpdc.me Get a Certificate Po…" at bounding box center [784, 382] width 1568 height 765
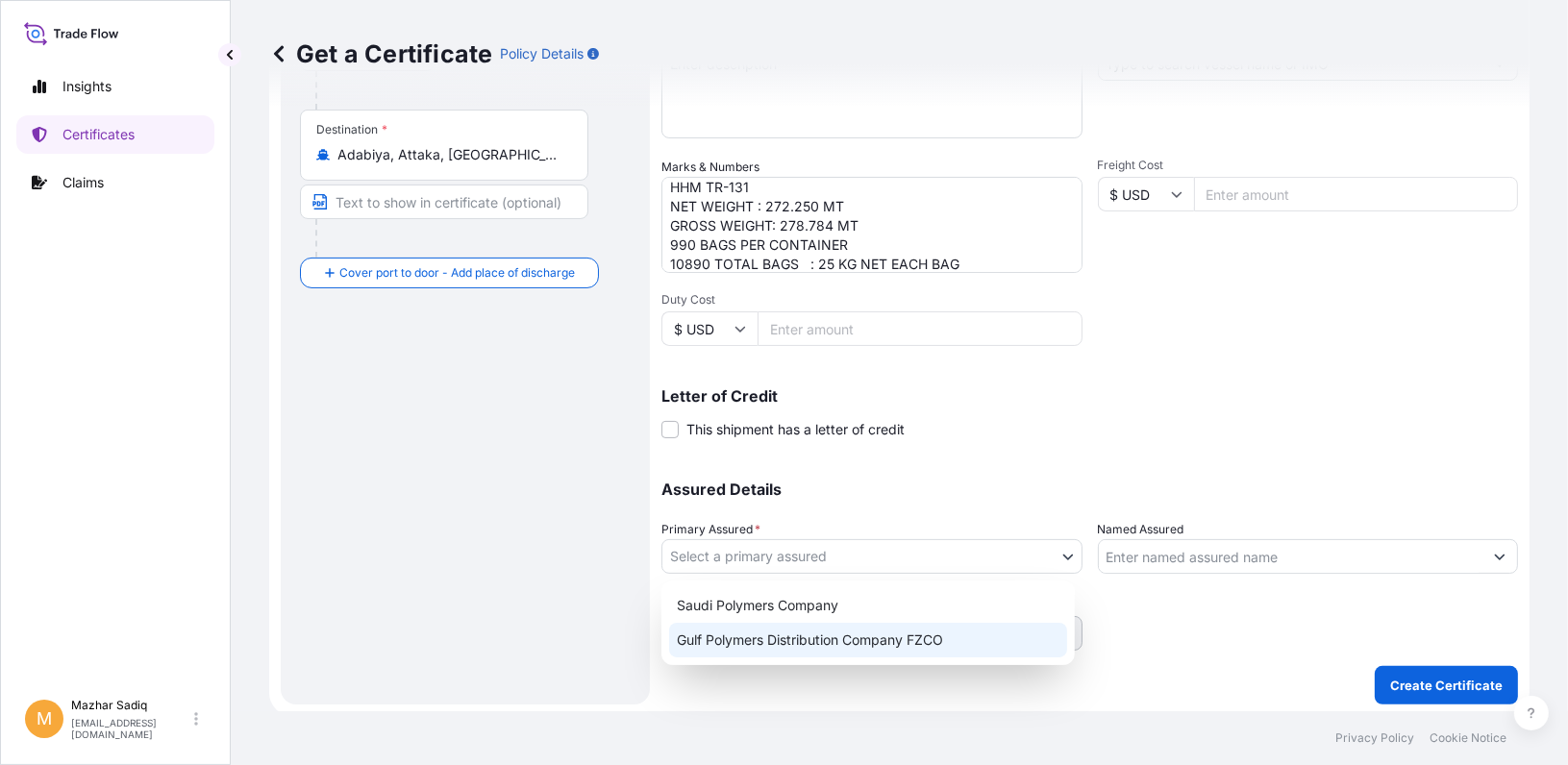
click at [830, 638] on div "Gulf Polymers Distribution Company FZCO" at bounding box center [868, 641] width 399 height 35
select select "31643"
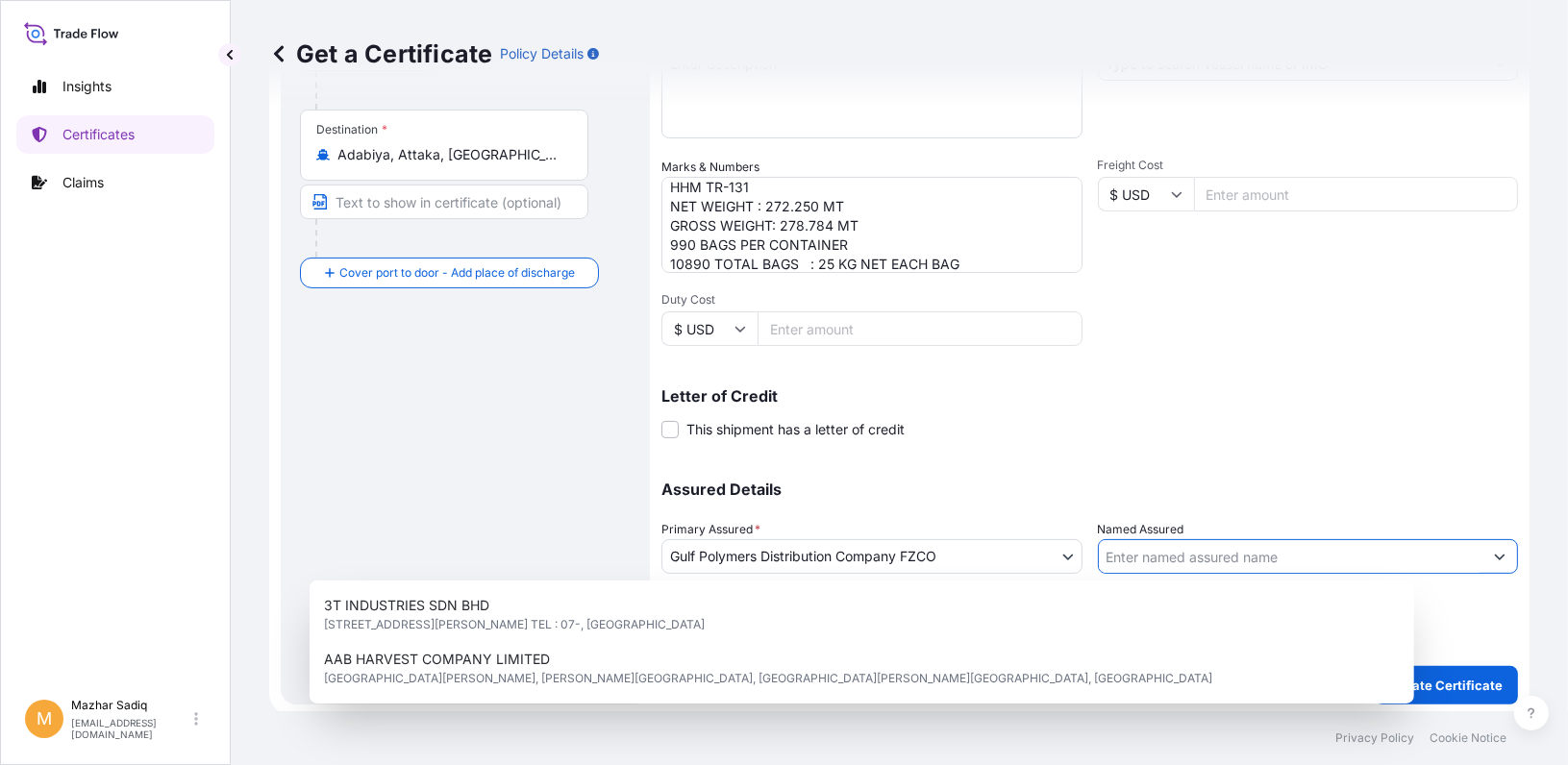
click at [1162, 556] on input "Named Assured" at bounding box center [1291, 557] width 385 height 35
paste input "SOLMAX GEOSYNTHETICS S.A.E."
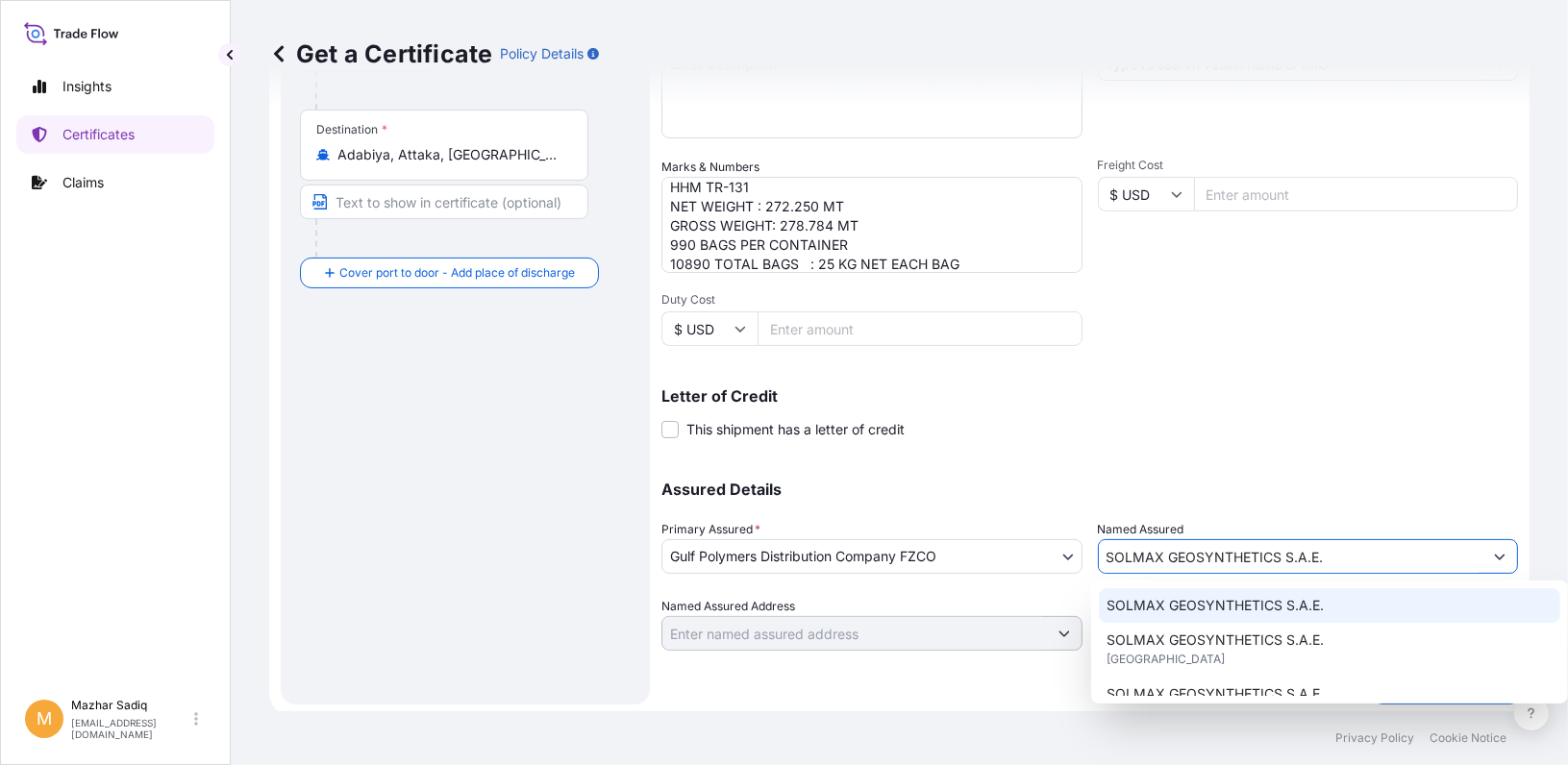
click at [1177, 603] on span "SOLMAX GEOSYNTHETICS S.A.E." at bounding box center [1215, 606] width 217 height 19
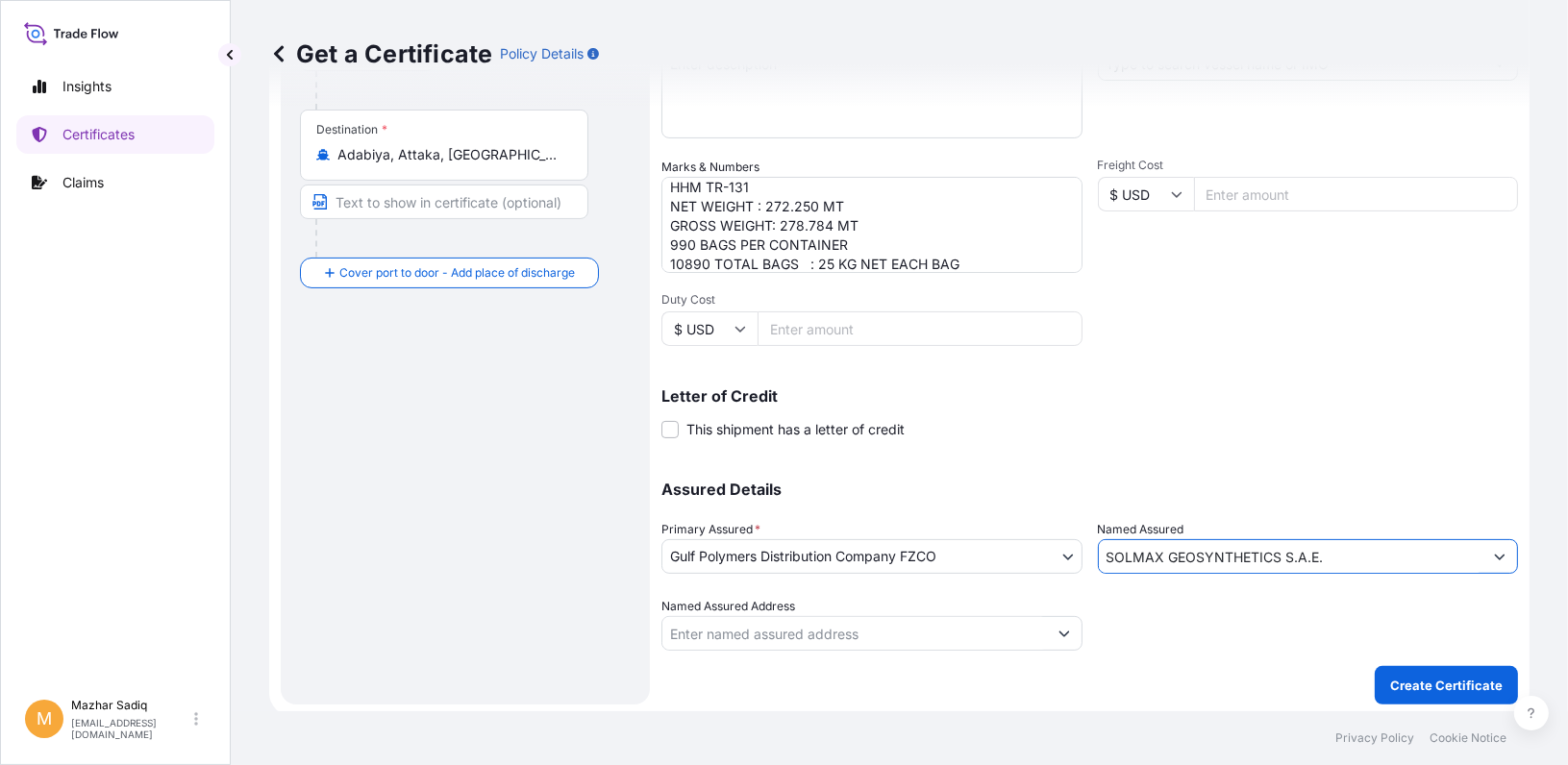
type input "SOLMAX GEOSYNTHETICS S.A.E."
click at [1155, 458] on div "Assured Details Primary Assured * Gulf Polymers Distribution Company FZCO Saudi…" at bounding box center [1090, 554] width 857 height 192
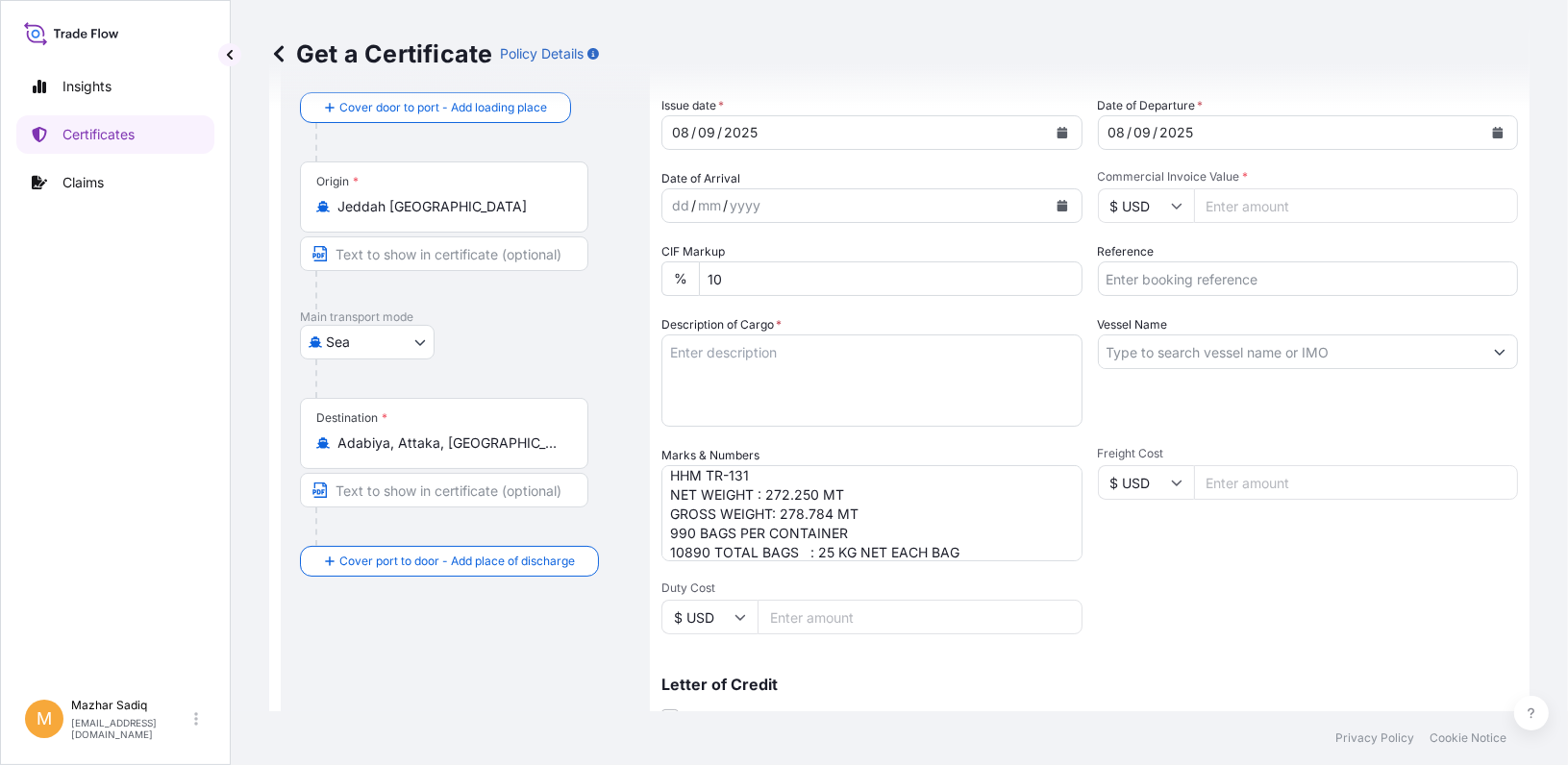
scroll to position [0, 0]
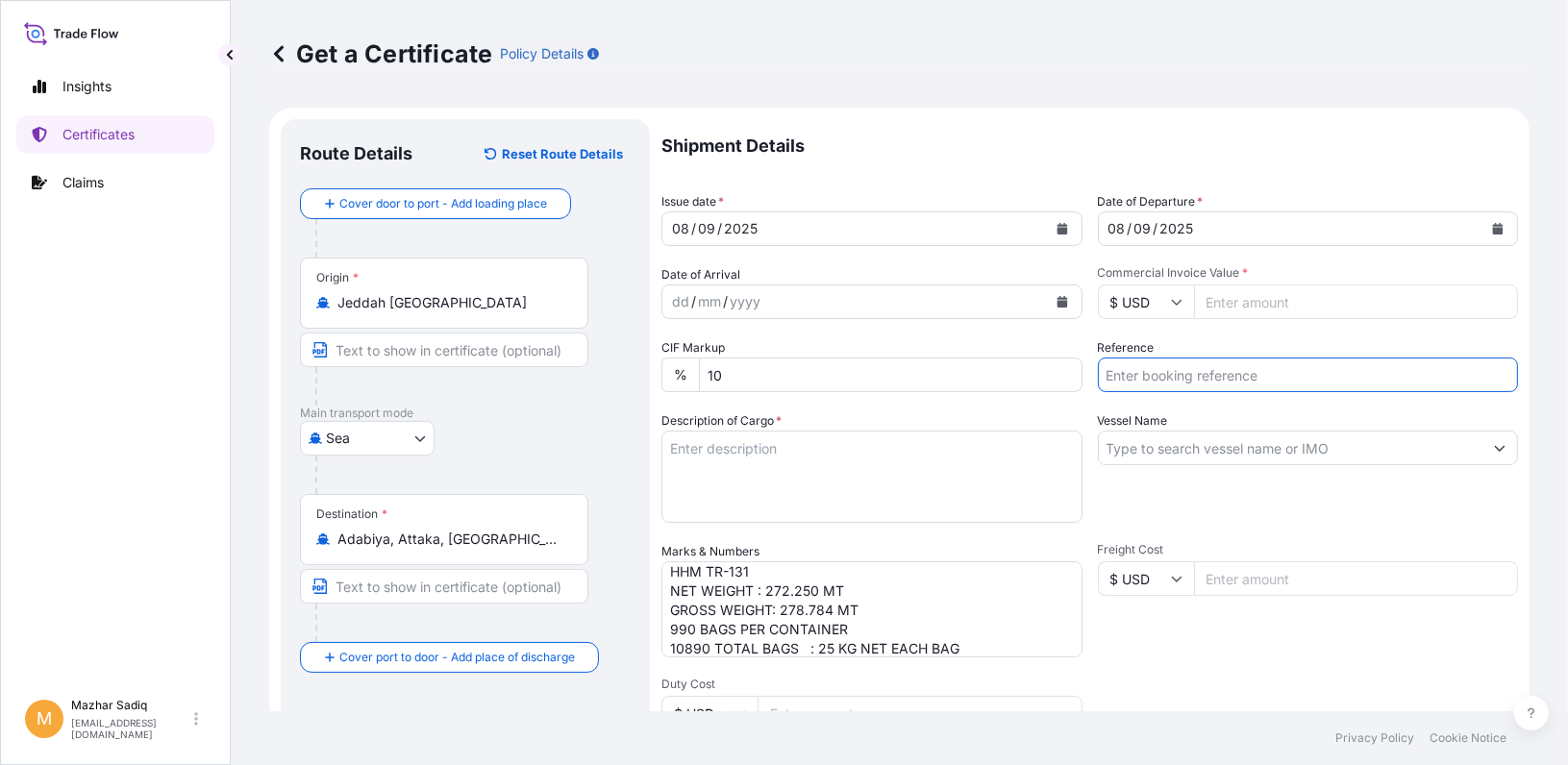
click at [1159, 379] on input "Reference" at bounding box center [1308, 375] width 421 height 35
click at [1227, 376] on input "Reference" at bounding box center [1308, 375] width 421 height 35
paste input "81445584"
type input "81445584"
click at [1295, 506] on div "Vessel Name" at bounding box center [1308, 468] width 421 height 112
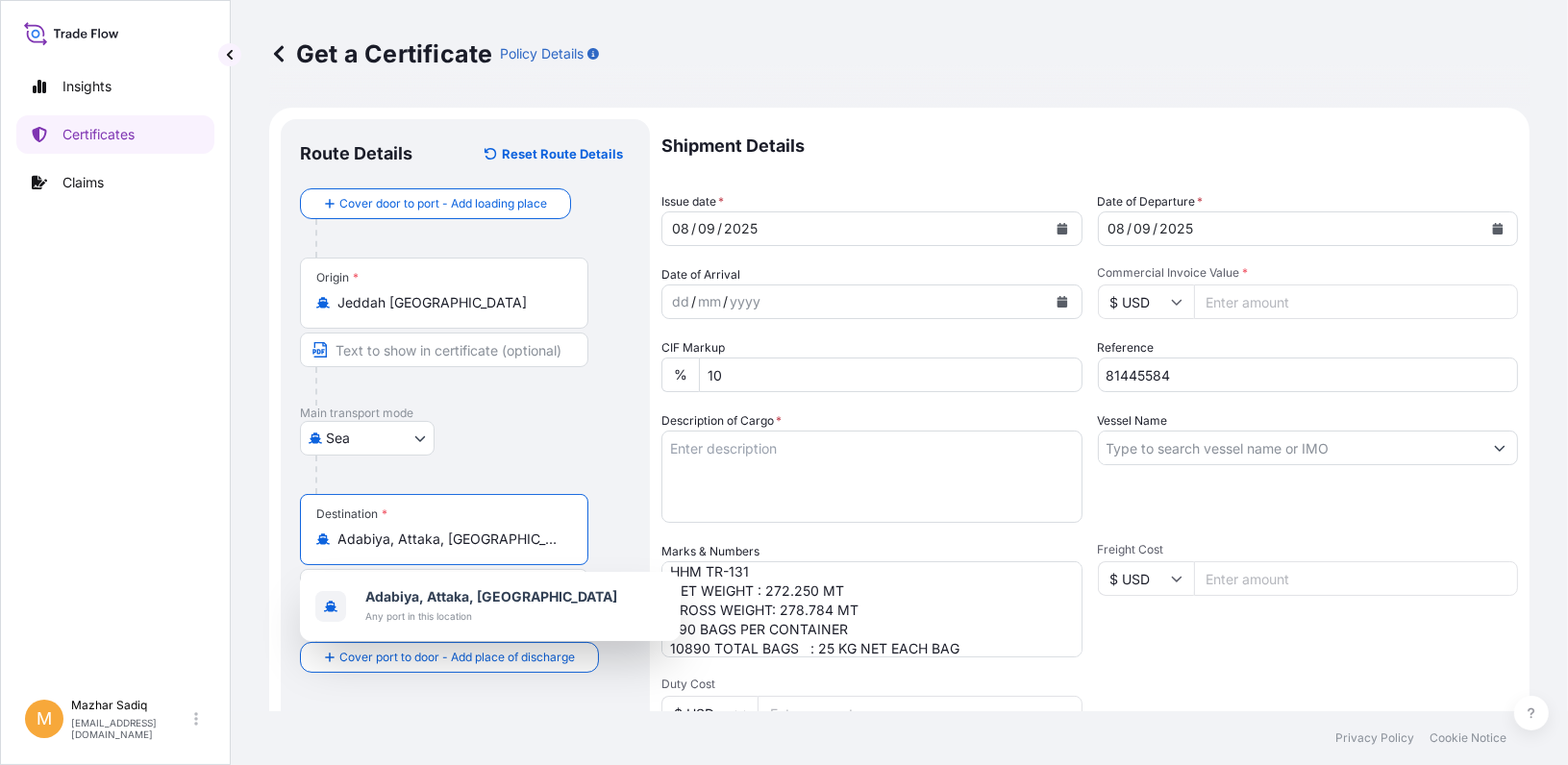
drag, startPoint x: 515, startPoint y: 539, endPoint x: 489, endPoint y: 540, distance: 26.0
click at [489, 540] on input "Adabiya, Attaka, Egypt" at bounding box center [451, 539] width 227 height 19
drag, startPoint x: 490, startPoint y: 544, endPoint x: 399, endPoint y: 543, distance: 91.0
click at [399, 543] on input "Adabiya, Attaka, Egypt" at bounding box center [451, 539] width 227 height 19
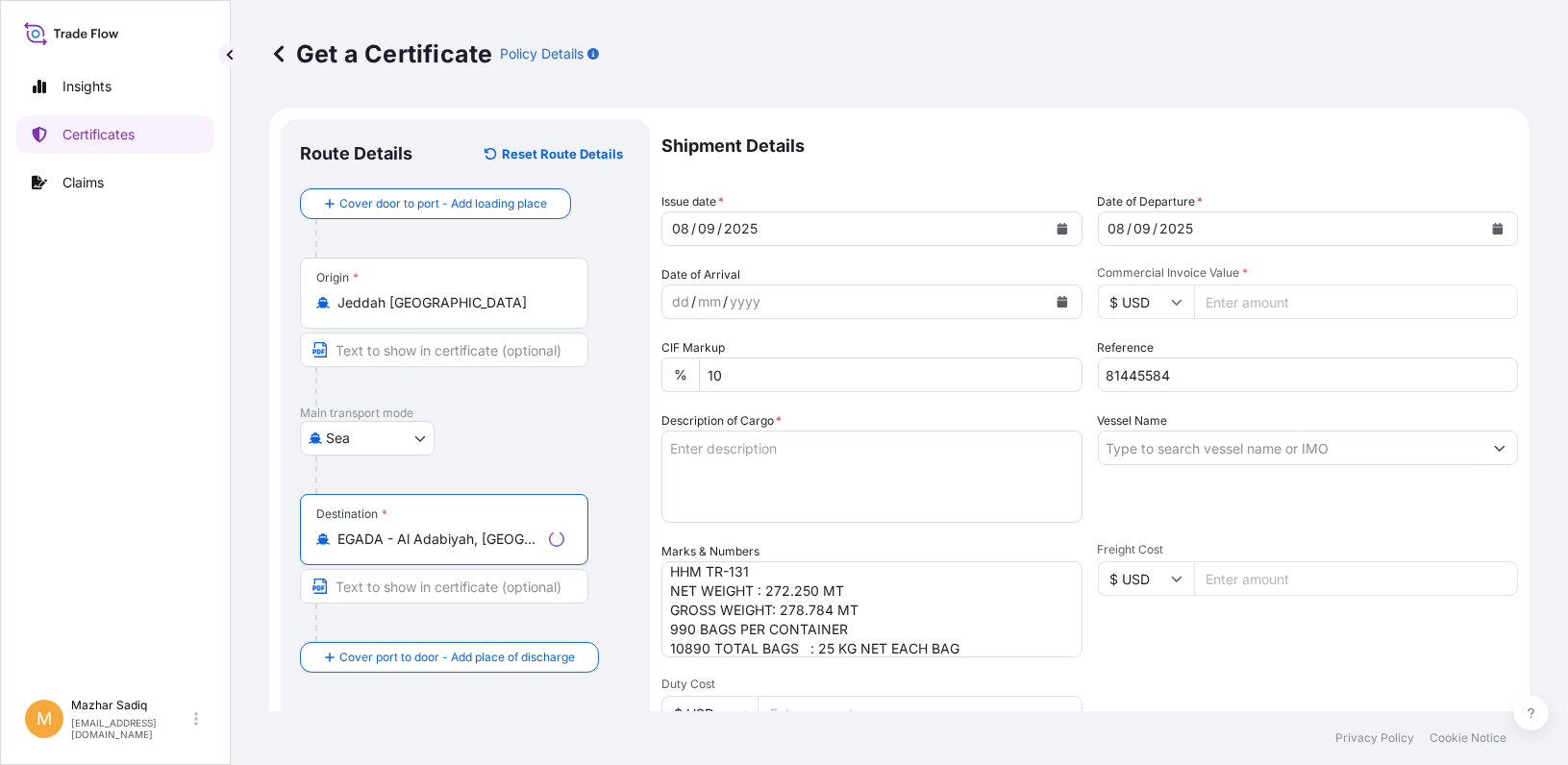
type input "EGADA - Al Adabiyah, Egypt"
click at [142, 584] on div "Insights Certificates Claims" at bounding box center [115, 369] width 198 height 640
drag, startPoint x: 1197, startPoint y: 377, endPoint x: 1004, endPoint y: 391, distance: 193.5
click at [1018, 375] on div "Shipment Details Issue date * 08 / 09 / 2025 Date of Departure * 08 / 09 / 2025…" at bounding box center [1090, 578] width 857 height 916
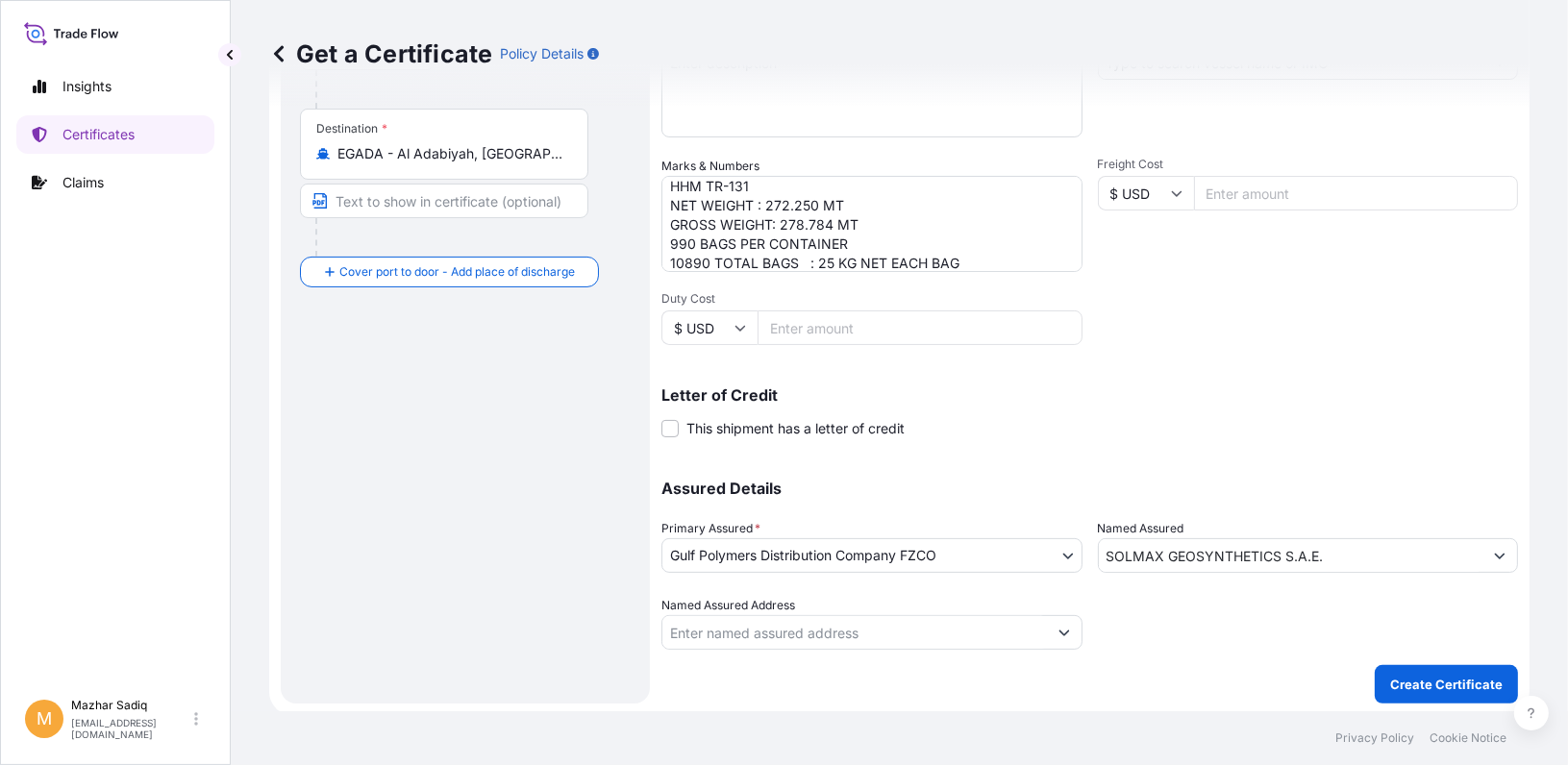
scroll to position [389, 0]
click at [1410, 685] on p "Create Certificate" at bounding box center [1446, 682] width 113 height 19
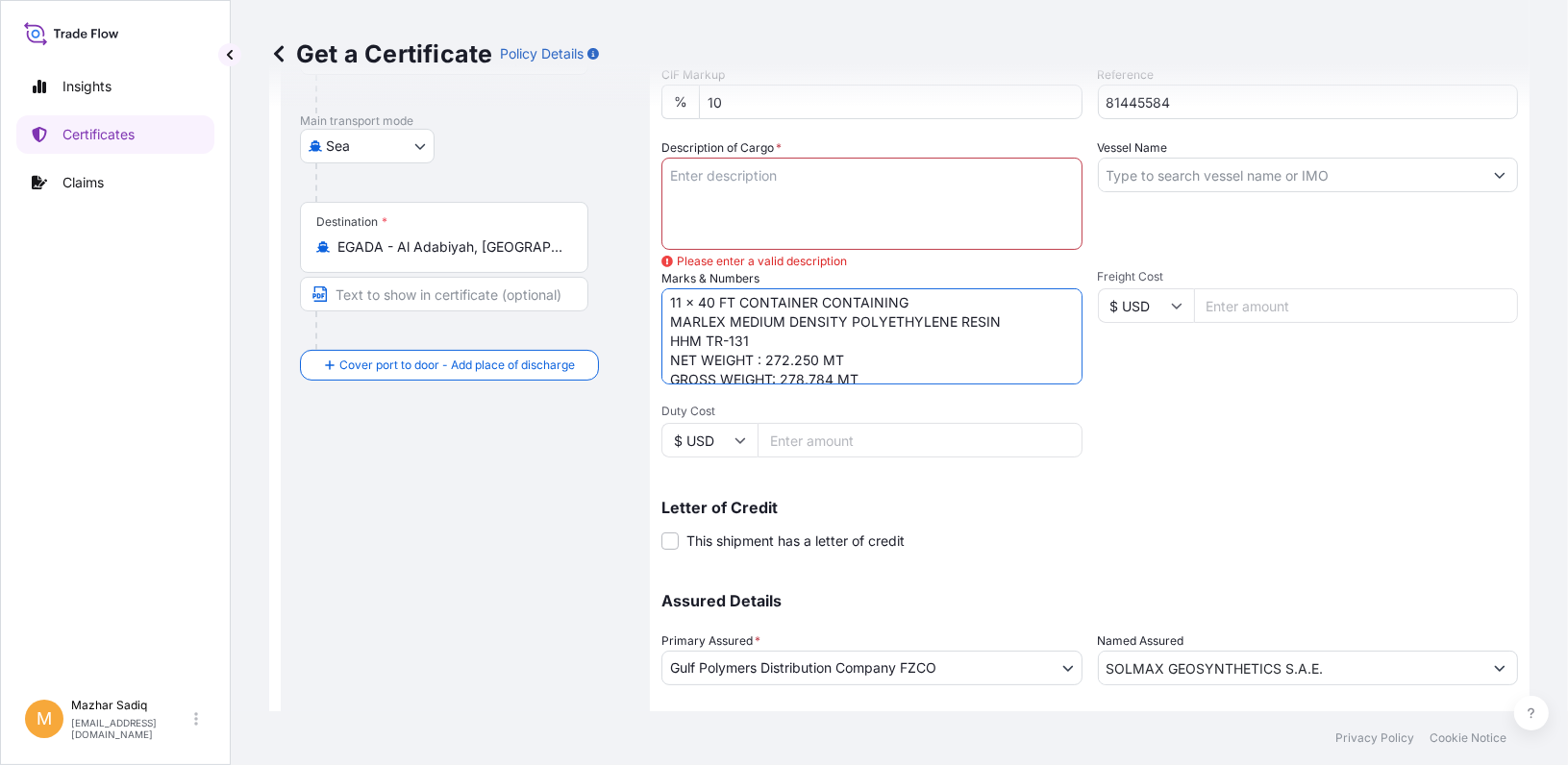
scroll to position [0, 0]
drag, startPoint x: 872, startPoint y: 356, endPoint x: 481, endPoint y: 205, distance: 419.1
click at [481, 205] on form "Route Details Reset Route Details Cover door to port - Add loading place Place …" at bounding box center [899, 321] width 1260 height 1012
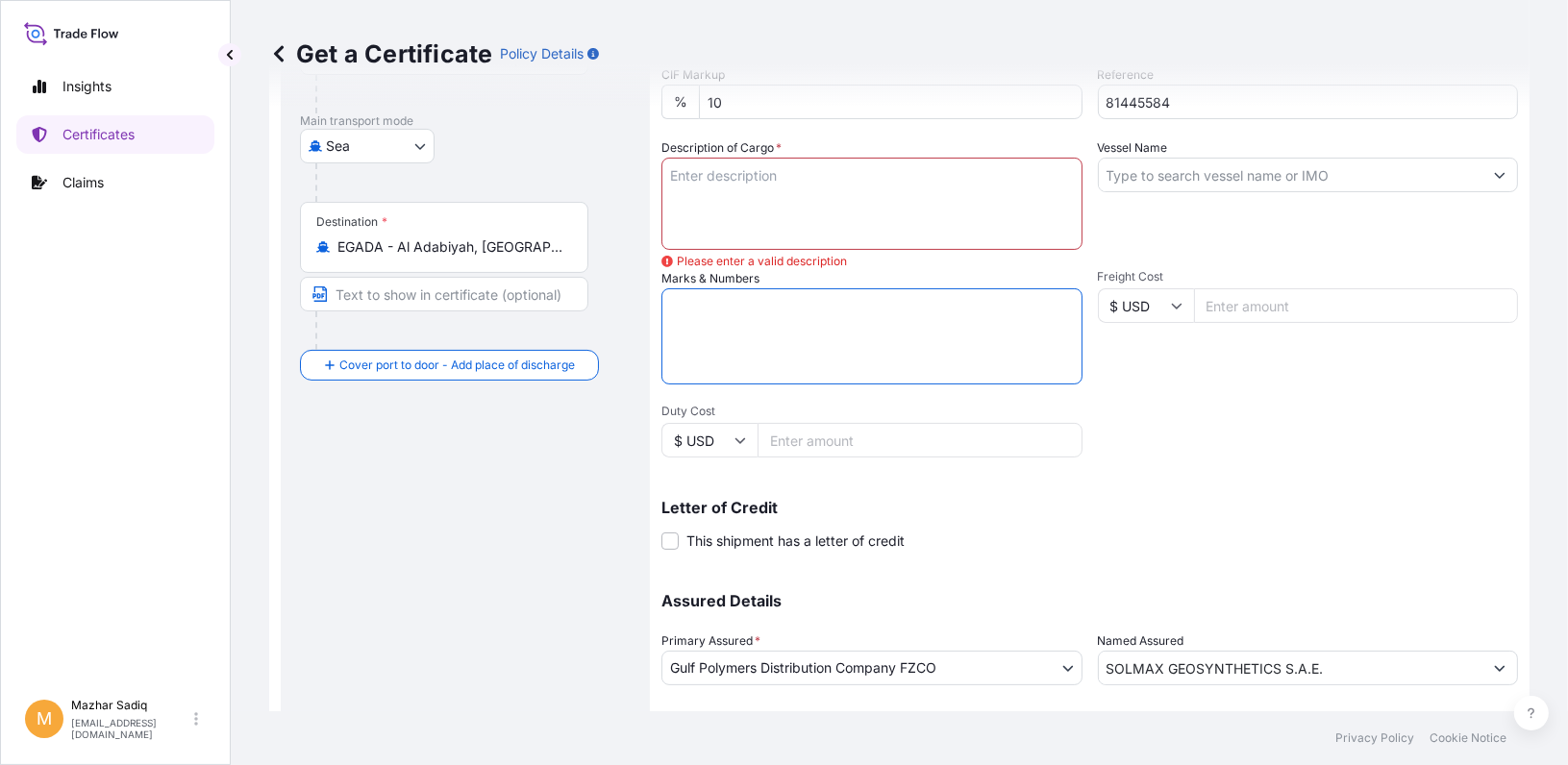
click at [720, 167] on textarea "Description of Cargo *" at bounding box center [872, 204] width 421 height 93
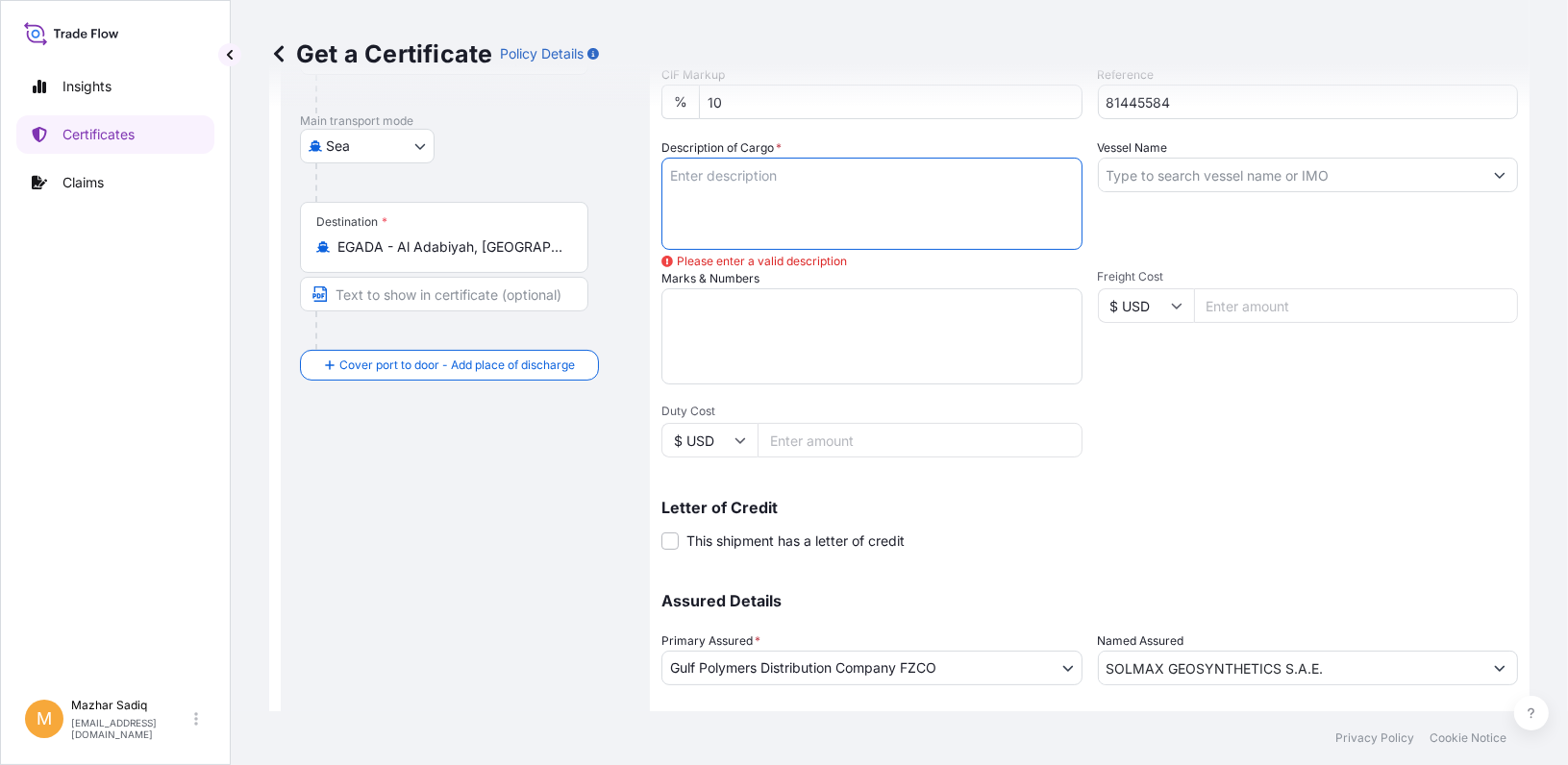
paste textarea "11 x 40 FT CONTAINER CONTAINING MARLEX MEDIUM DENSITY POLYETHYLENE RESIN HHM TR…"
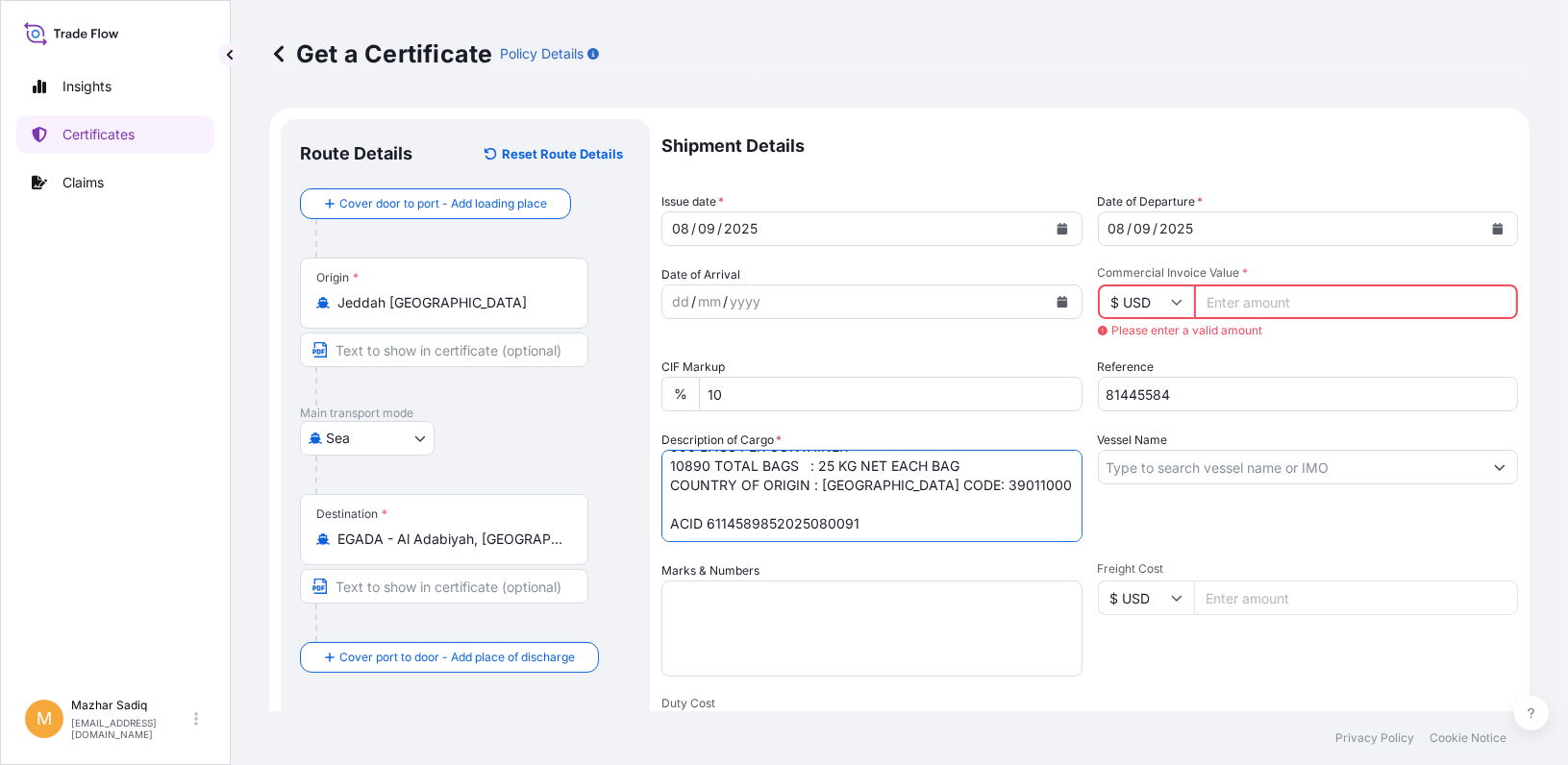
type textarea "11 x 40 FT CONTAINER CONTAINING MARLEX MEDIUM DENSITY POLYETHYLENE RESIN HHM TR…"
click at [1253, 302] on input "Commercial Invoice Value *" at bounding box center [1357, 302] width 325 height 35
paste input "307642.50"
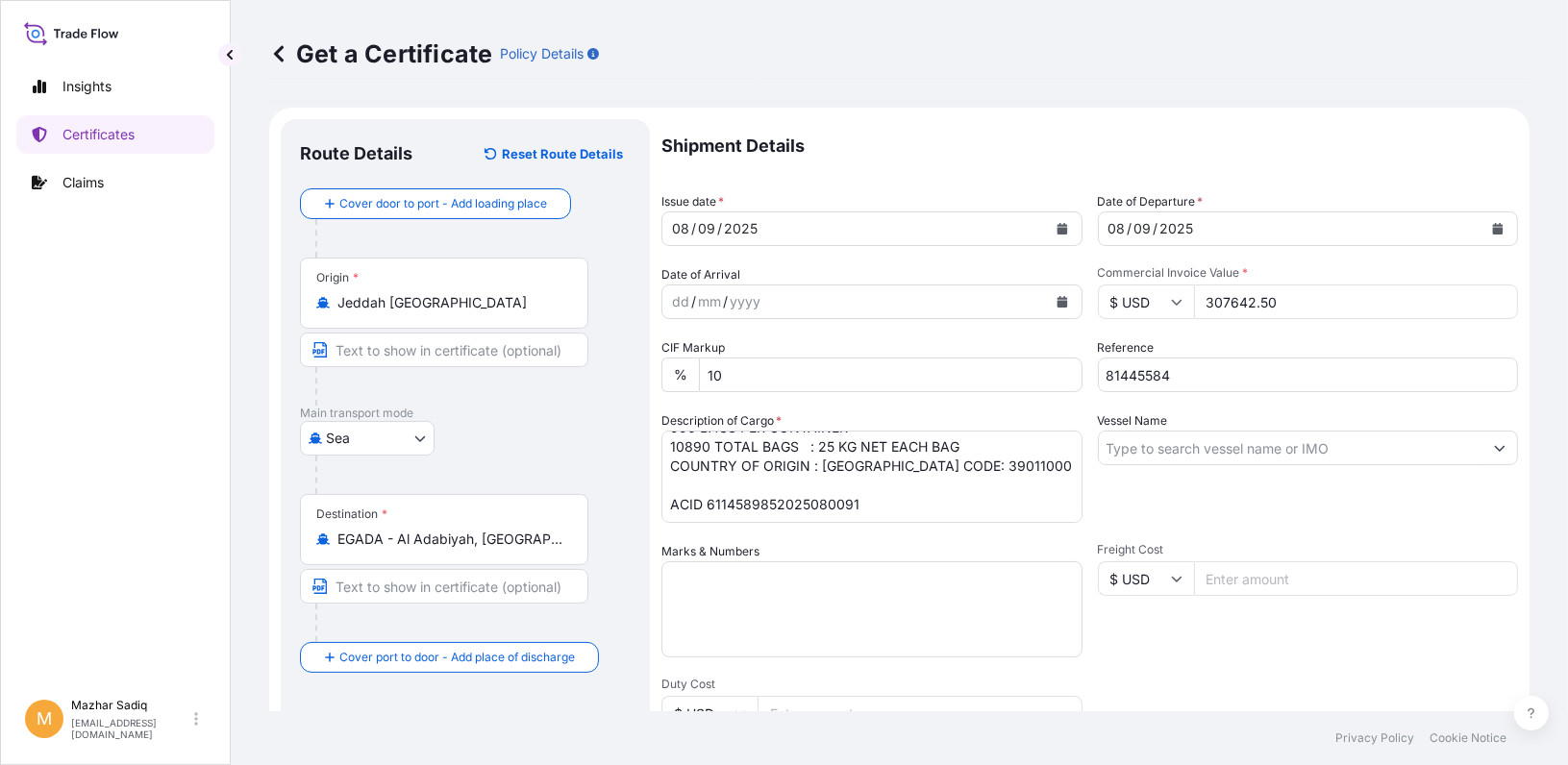
type input "307642.50"
drag, startPoint x: 1141, startPoint y: 374, endPoint x: 1053, endPoint y: 387, distance: 89.0
click at [1059, 375] on div "Shipment Details Issue date * 08 / 09 / 2025 Date of Departure * 08 / 09 / 2025…" at bounding box center [1090, 578] width 857 height 916
click at [116, 590] on div "Insights Certificates Claims" at bounding box center [115, 369] width 198 height 640
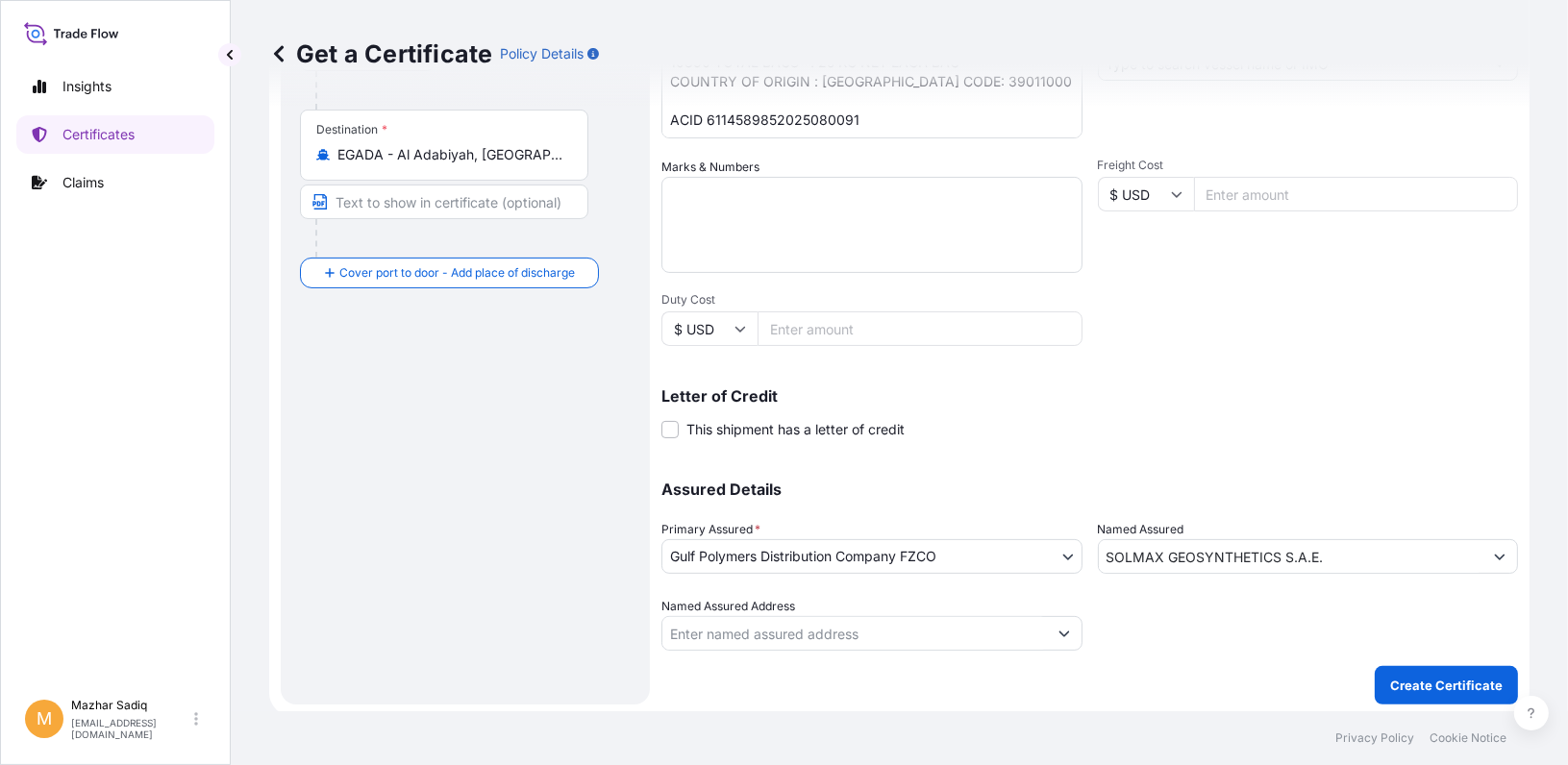
scroll to position [389, 0]
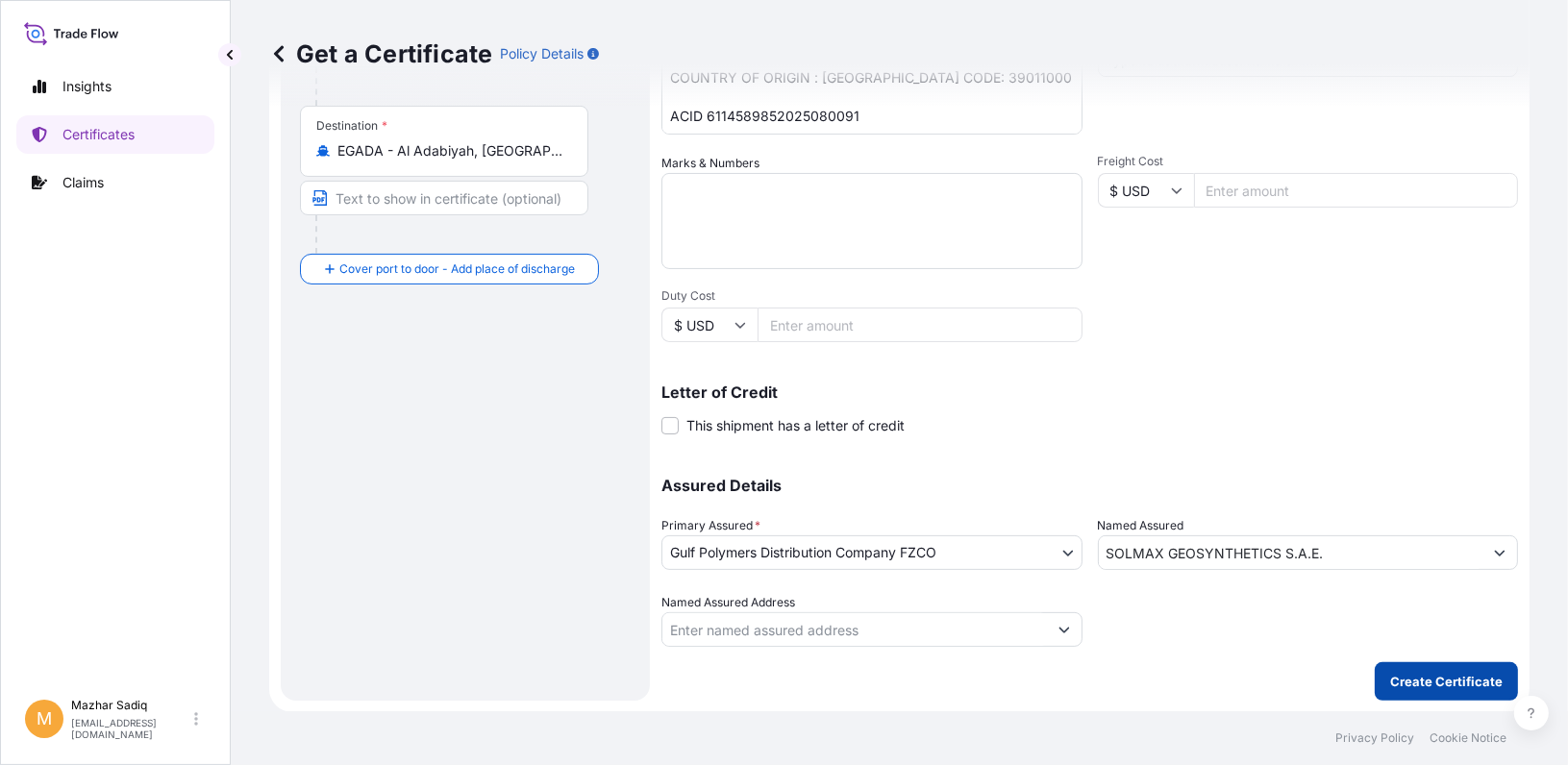
click at [1398, 679] on p "Create Certificate" at bounding box center [1446, 682] width 113 height 19
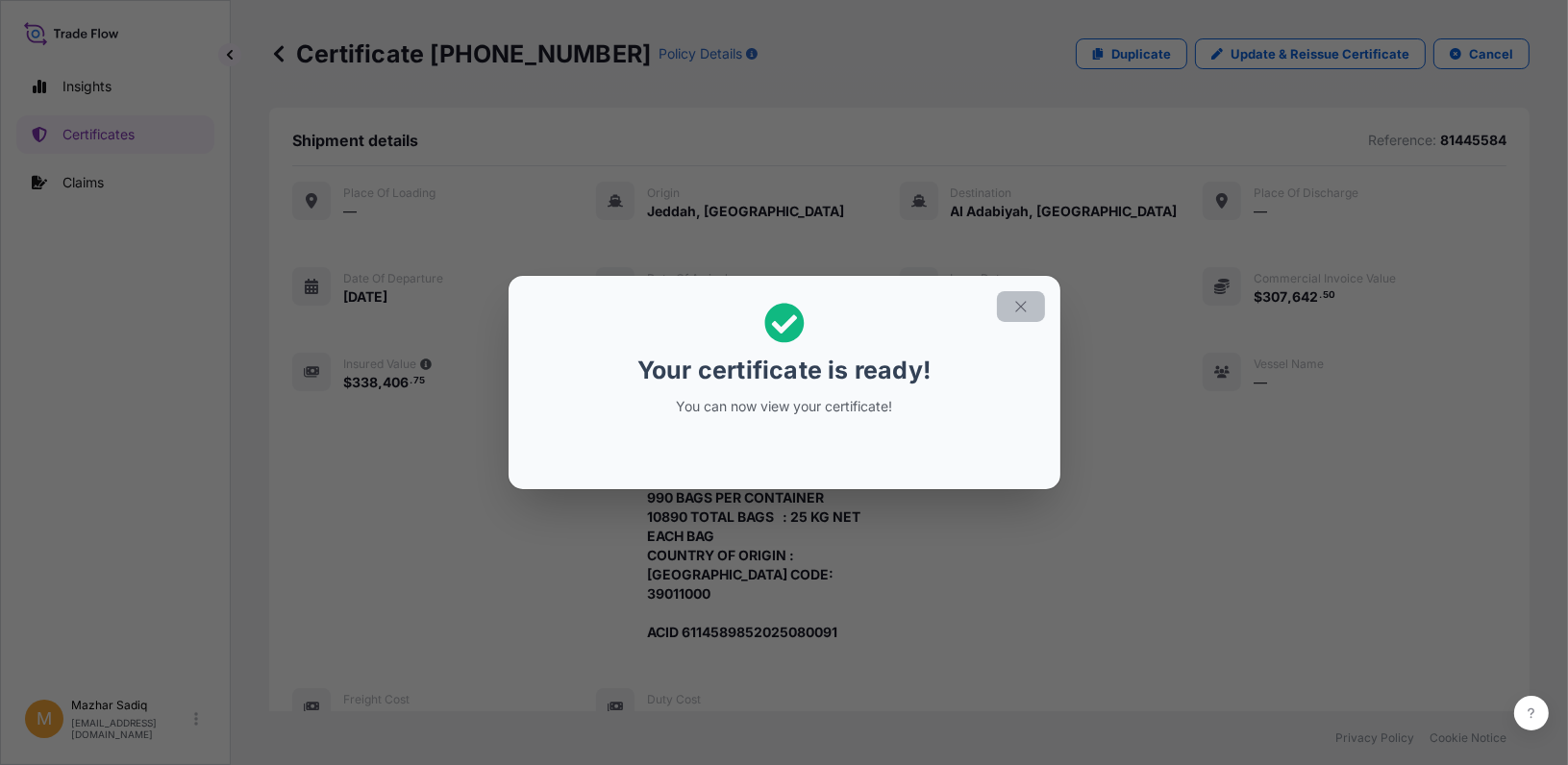
click at [1021, 302] on icon "button" at bounding box center [1021, 307] width 17 height 17
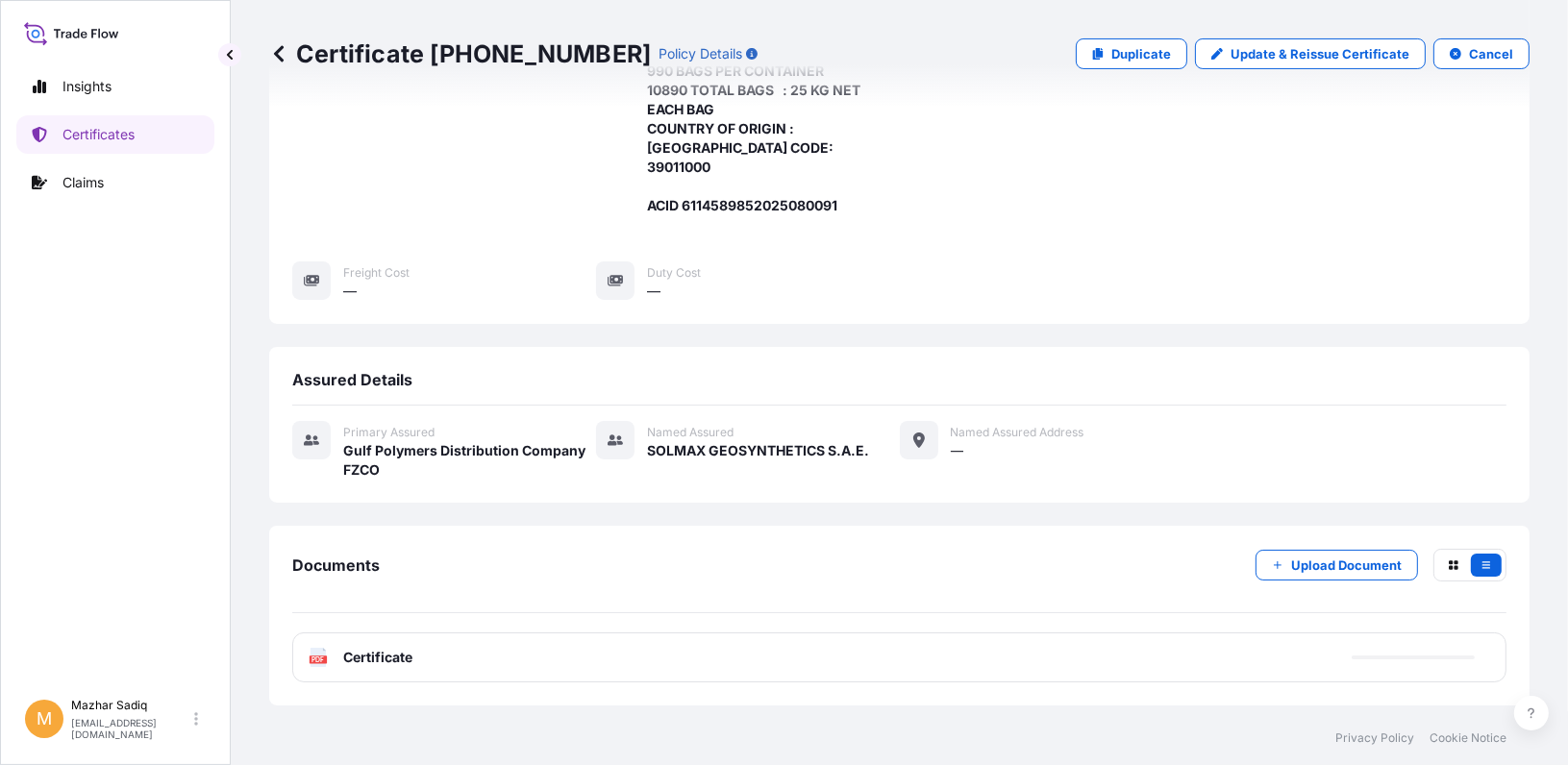
scroll to position [515, 0]
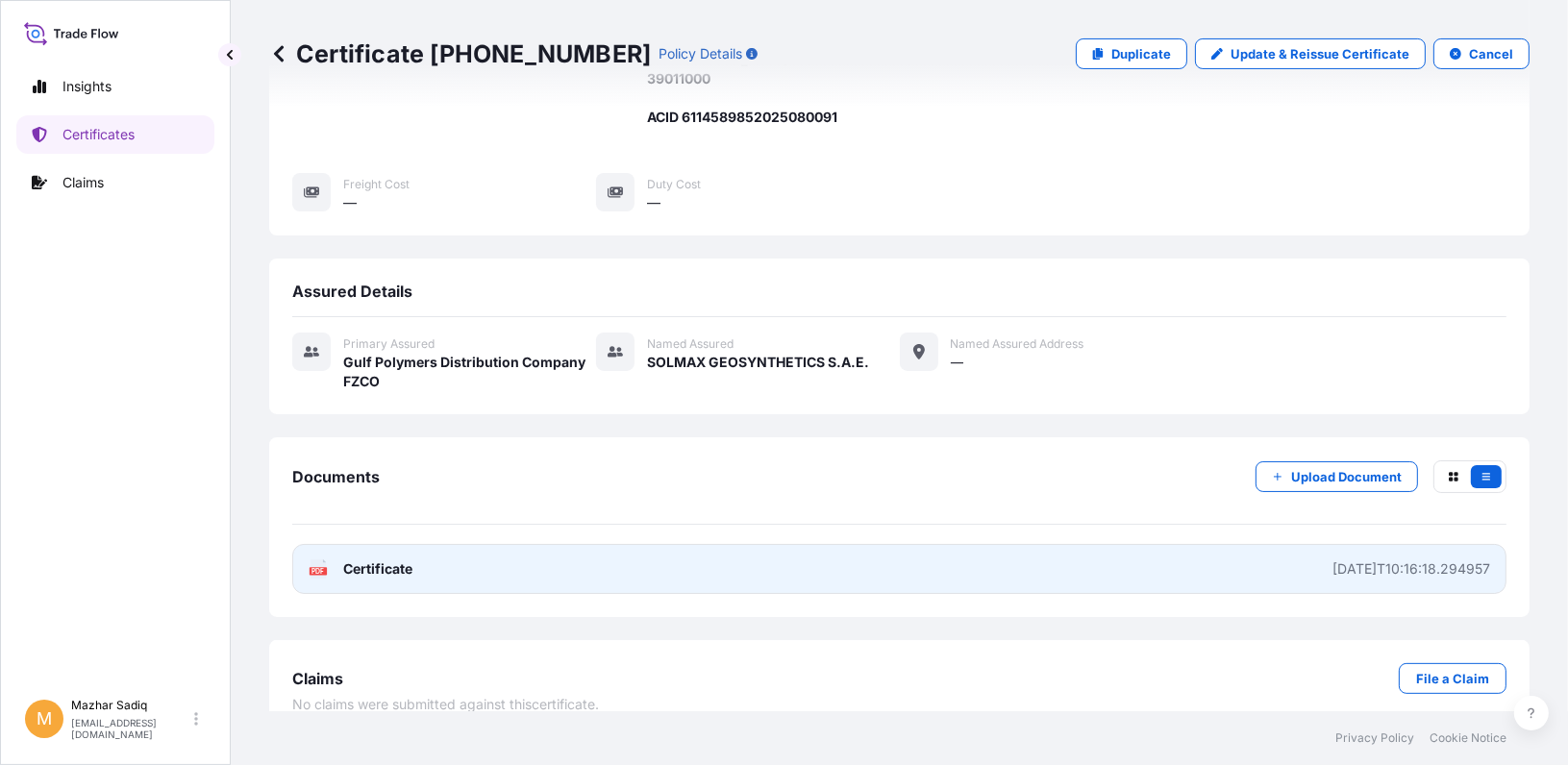
click at [396, 560] on span "Certificate" at bounding box center [378, 569] width 69 height 19
